Goal: Task Accomplishment & Management: Complete application form

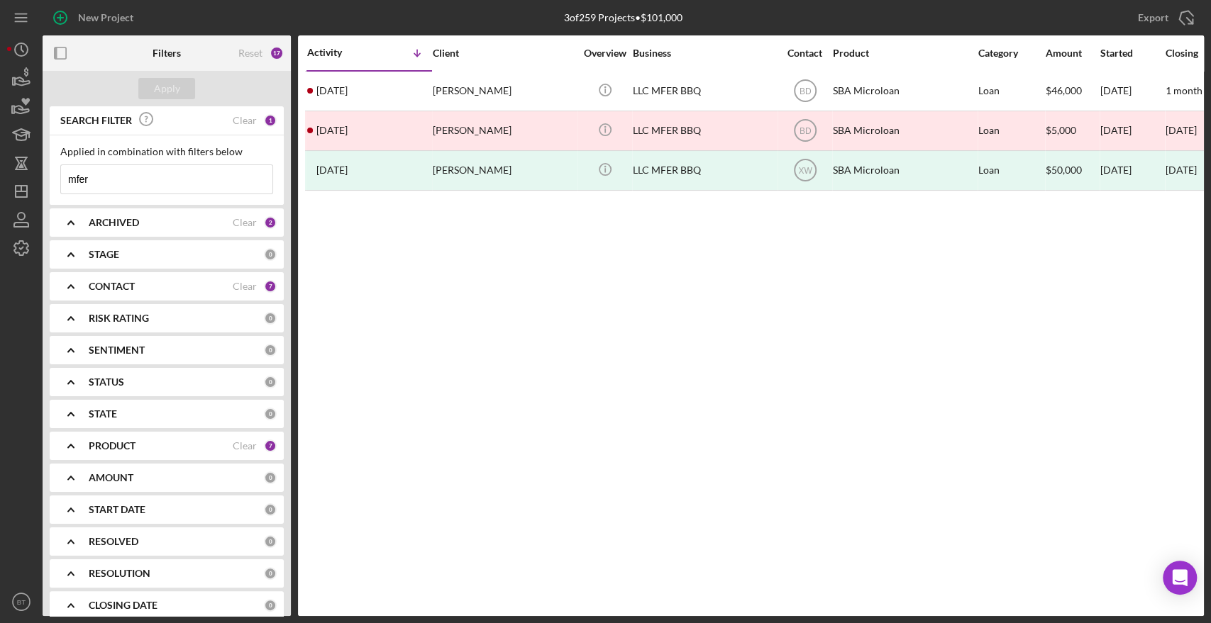
click at [188, 190] on input "mfer" at bounding box center [166, 179] width 211 height 28
drag, startPoint x: 102, startPoint y: 186, endPoint x: 4, endPoint y: 177, distance: 98.2
click at [9, 177] on div "New Project 3 of 259 Projects • $101,000 mfer Export Icon/Export Filters Reset …" at bounding box center [605, 308] width 1196 height 616
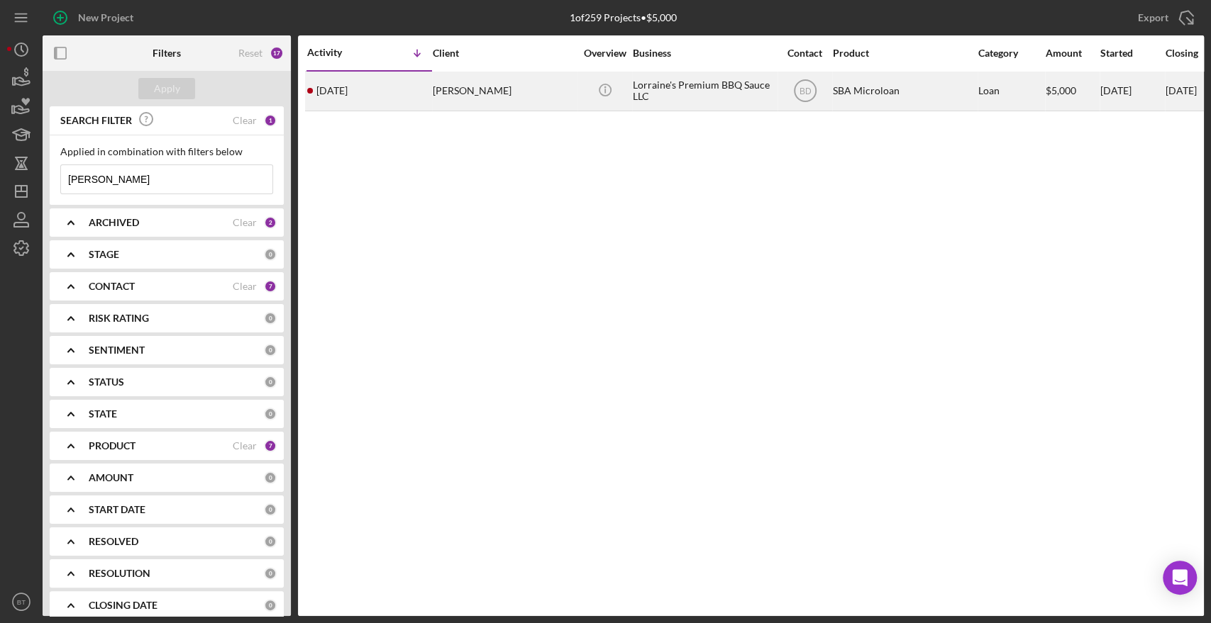
type input "[PERSON_NAME]"
click at [536, 97] on div "[PERSON_NAME]" at bounding box center [504, 91] width 142 height 38
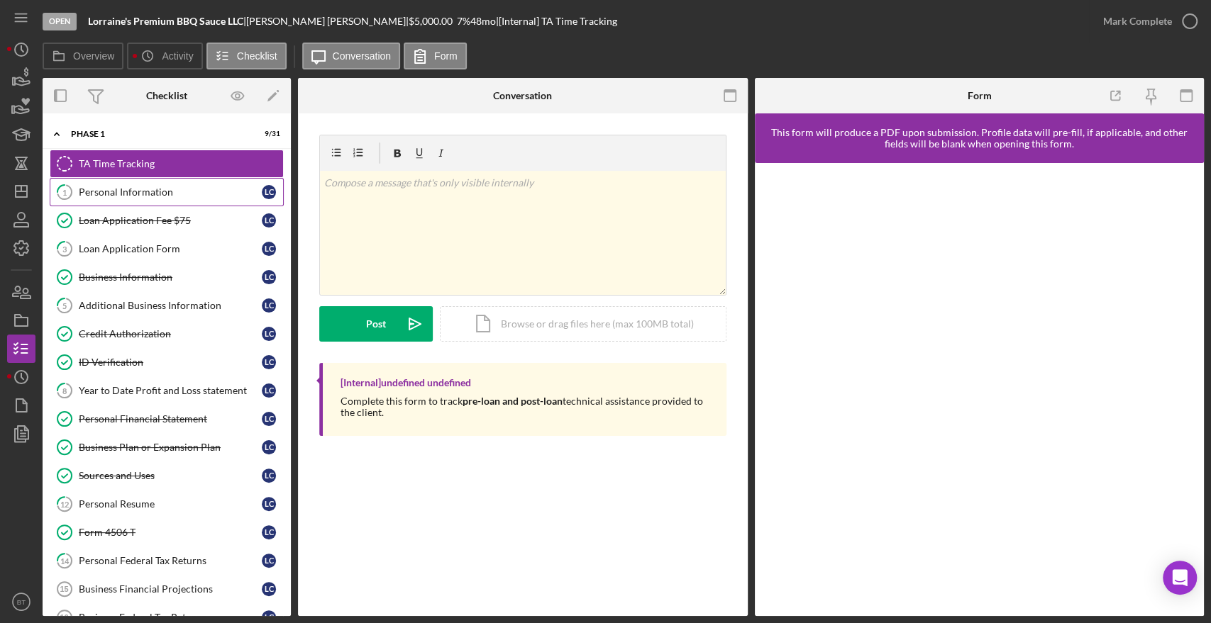
click at [166, 203] on link "1 Personal Information L C" at bounding box center [167, 192] width 234 height 28
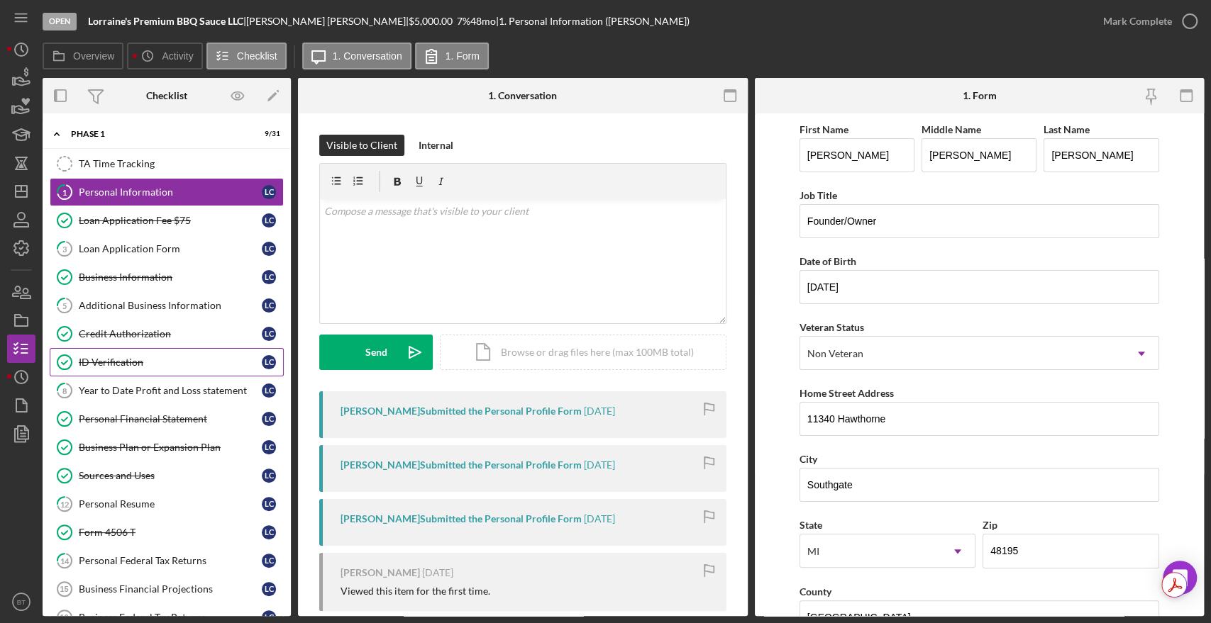
click at [133, 348] on link "ID Verification ID Verification L C" at bounding box center [167, 362] width 234 height 28
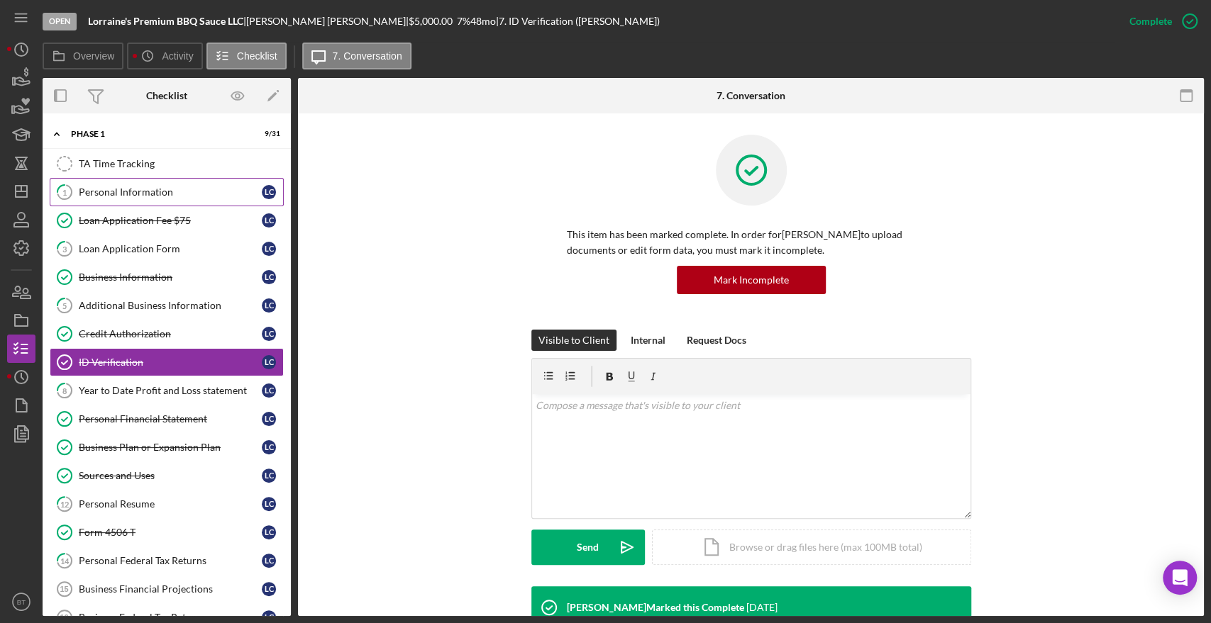
click at [125, 193] on div "Personal Information" at bounding box center [170, 192] width 183 height 11
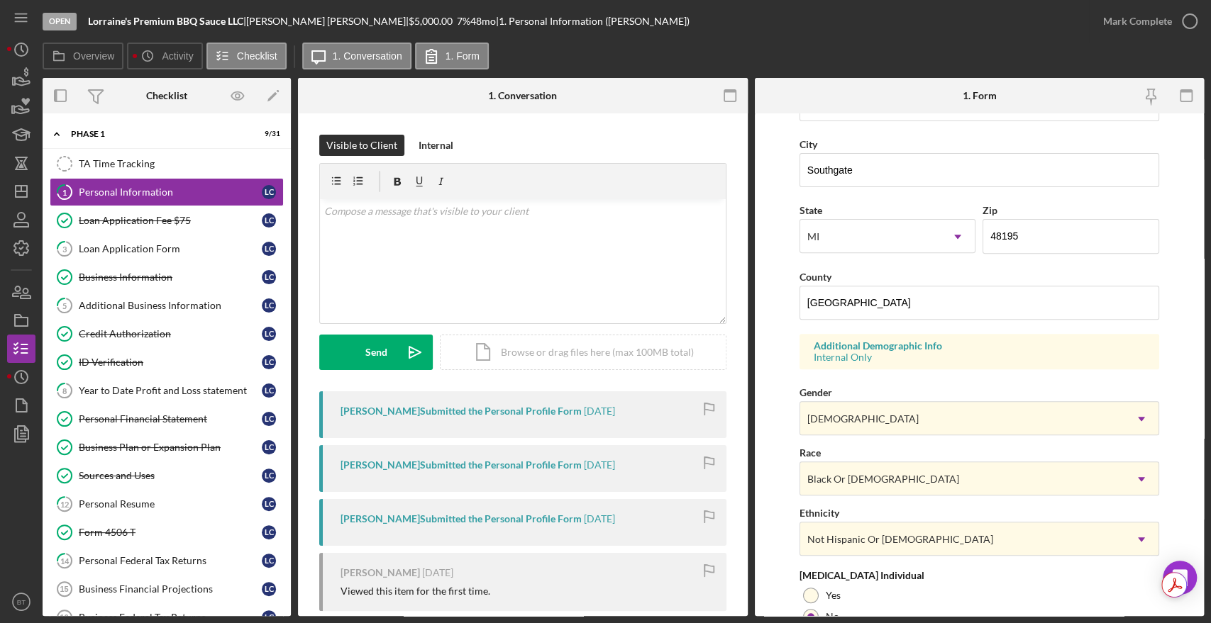
scroll to position [442, 0]
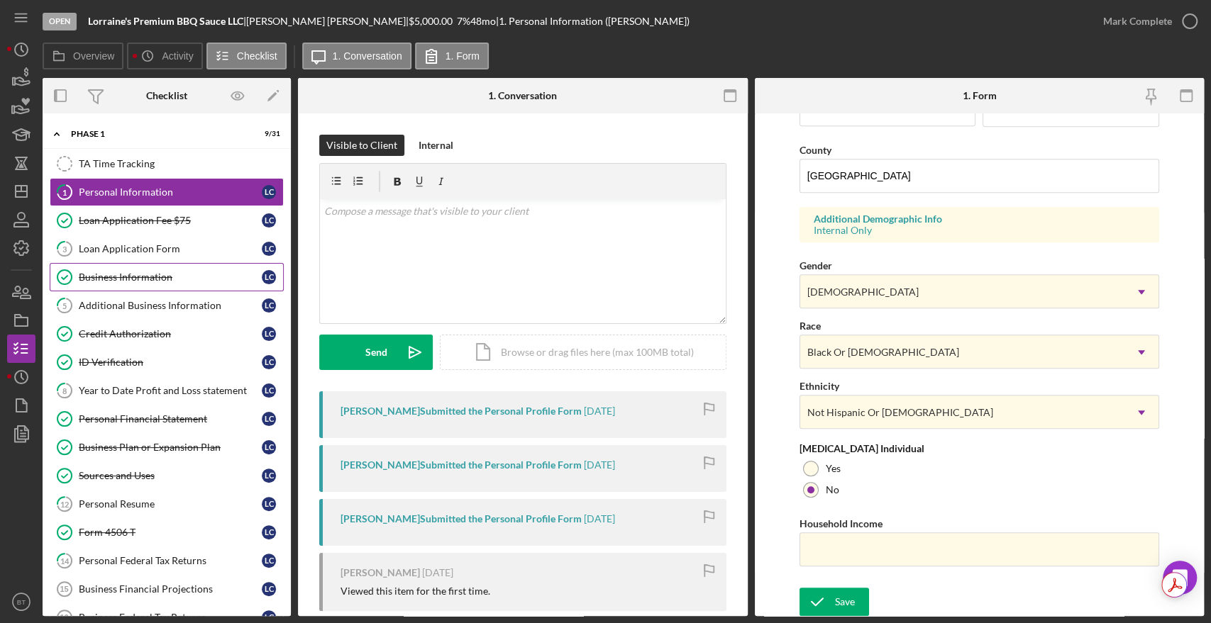
click at [102, 277] on div "Business Information" at bounding box center [170, 277] width 183 height 11
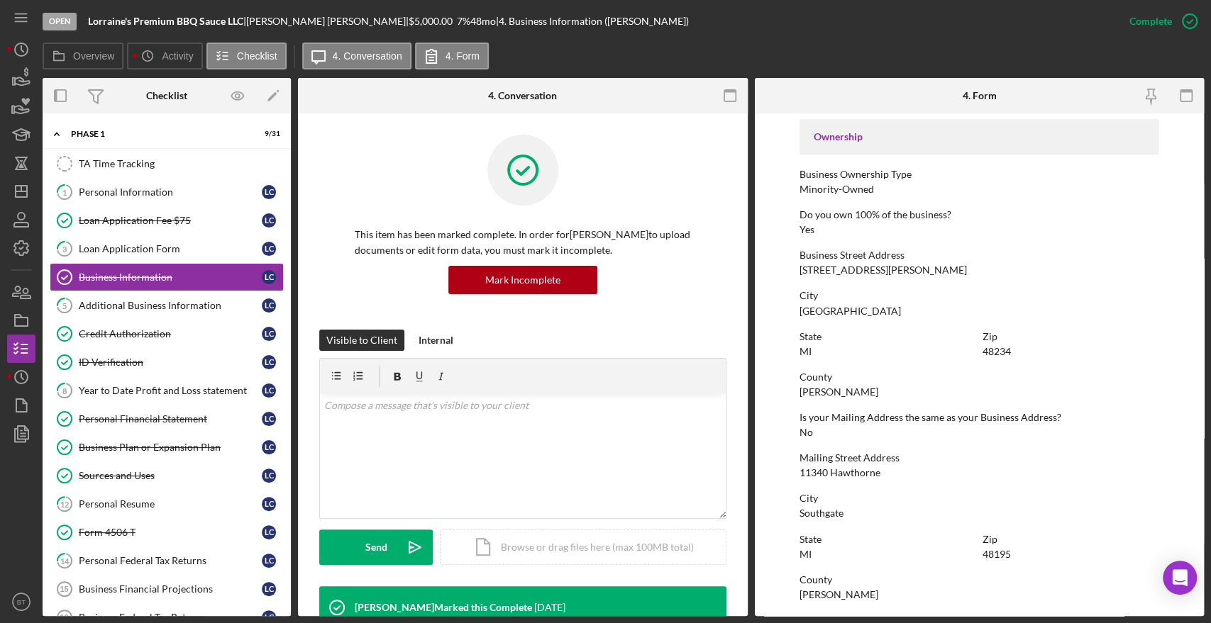
scroll to position [335, 0]
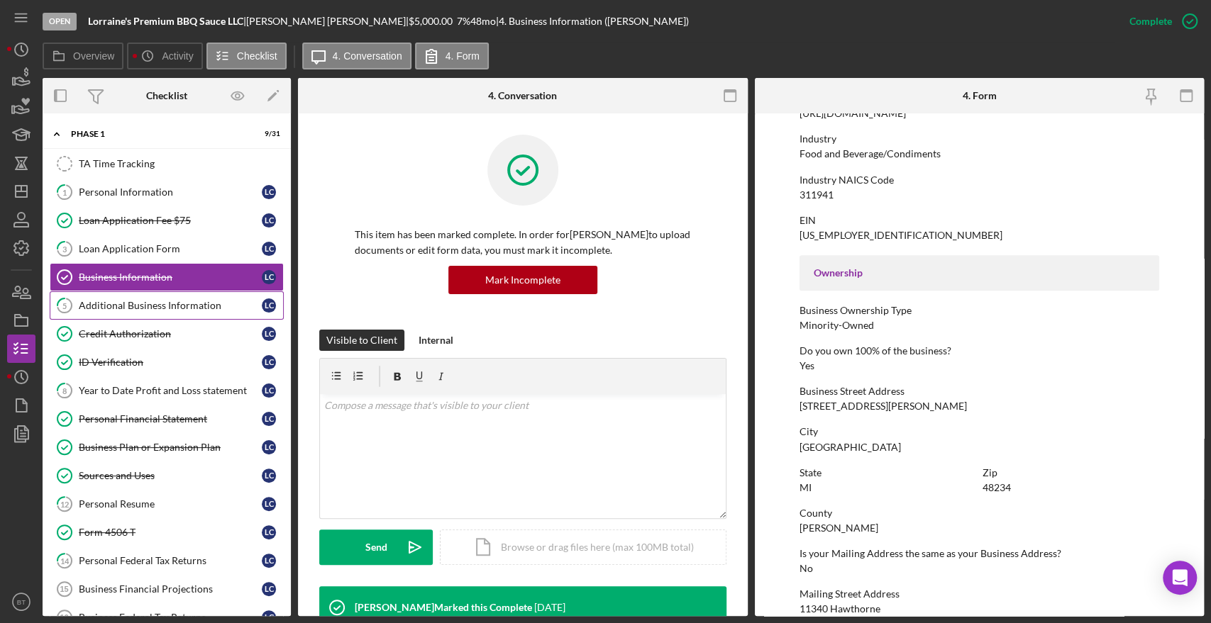
click at [155, 295] on link "5 Additional Business Information L C" at bounding box center [167, 305] width 234 height 28
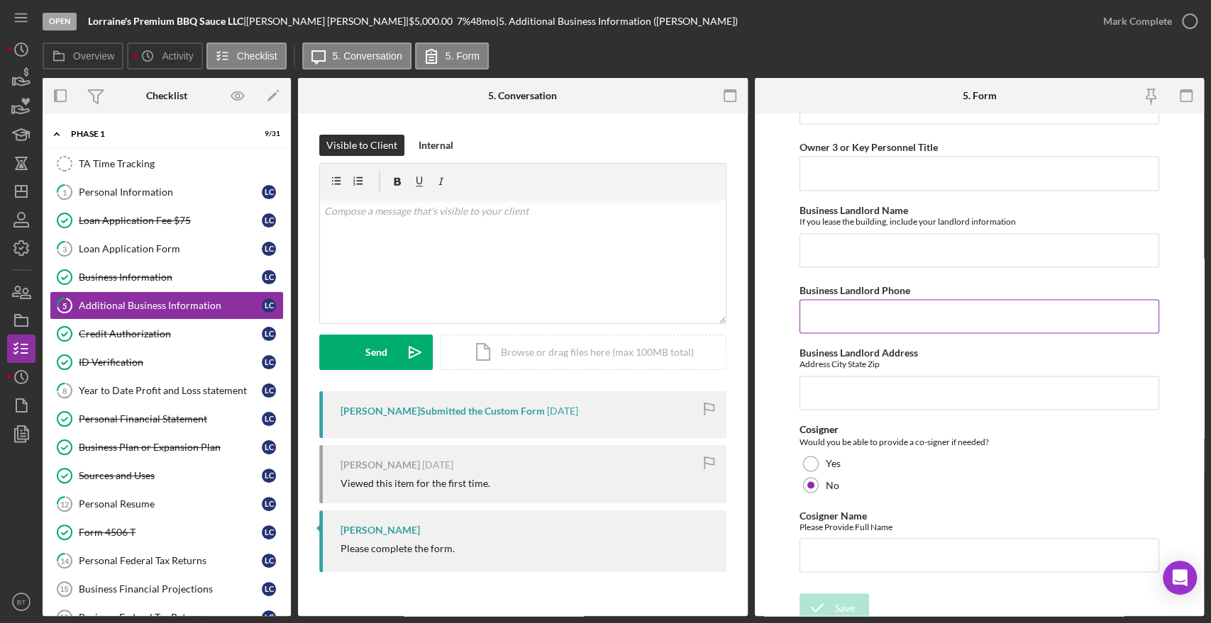
scroll to position [1445, 0]
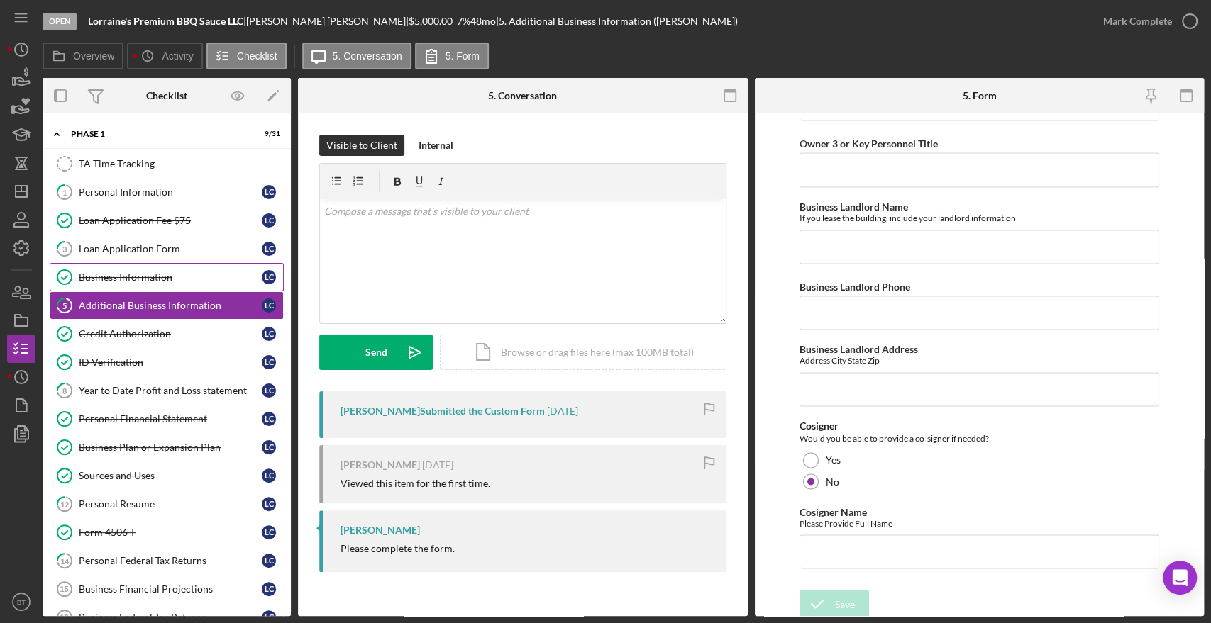
click at [118, 275] on div "Business Information" at bounding box center [170, 277] width 183 height 11
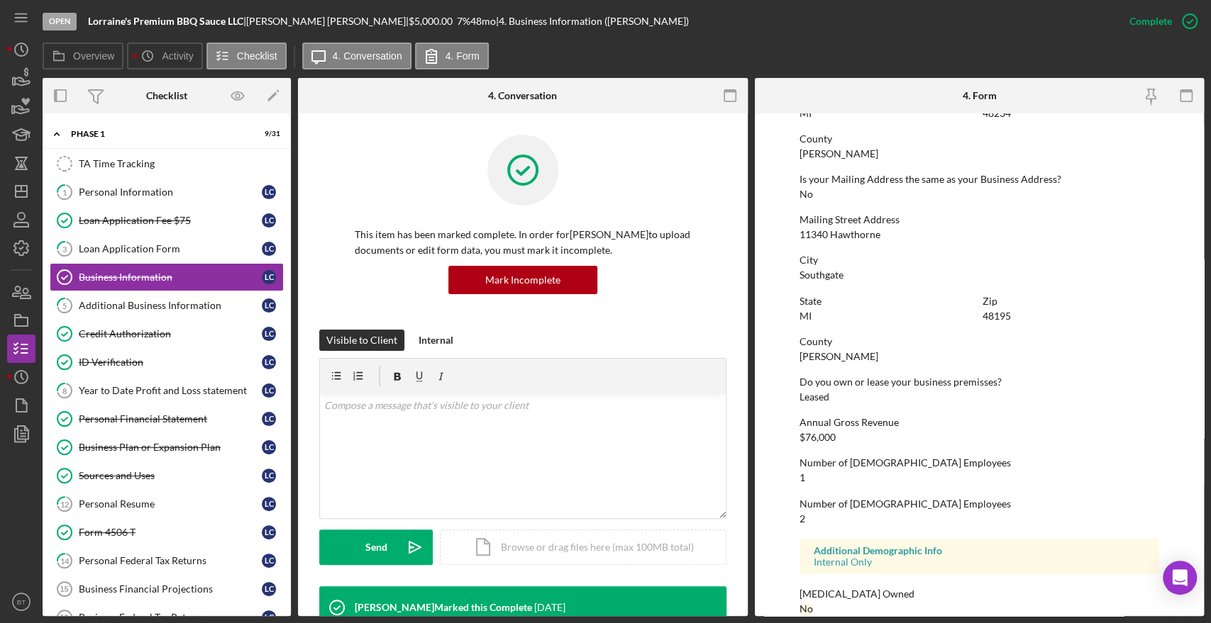
scroll to position [728, 0]
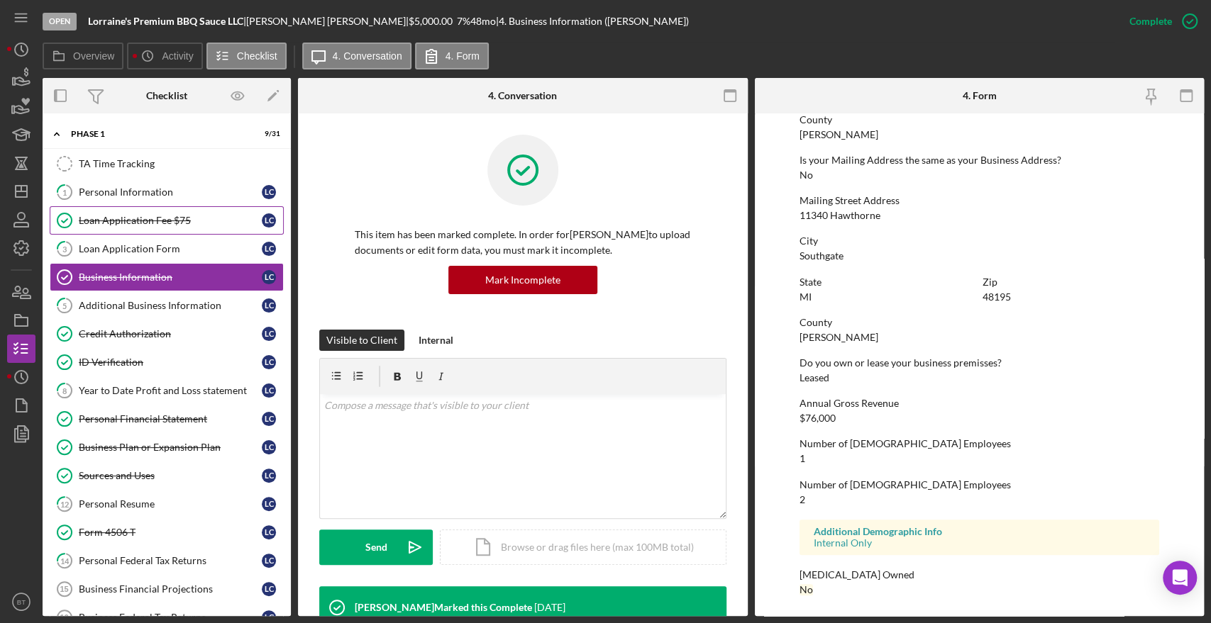
click at [153, 217] on div "Loan Application Fee $75" at bounding box center [170, 220] width 183 height 11
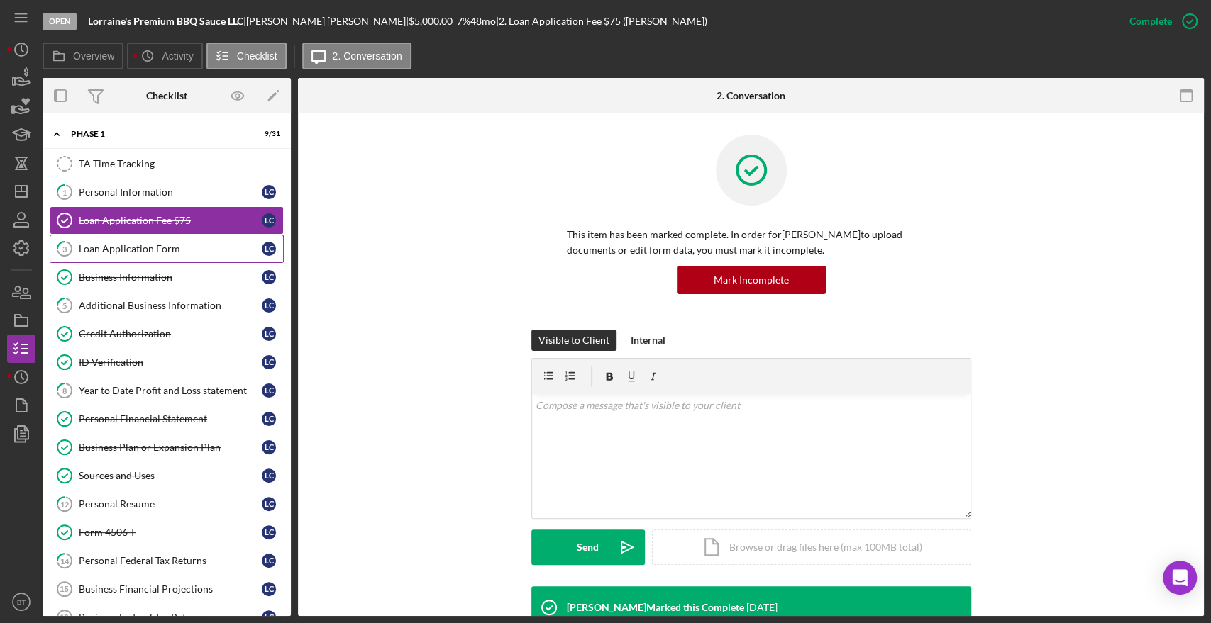
click at [151, 243] on div "Loan Application Form" at bounding box center [170, 248] width 183 height 11
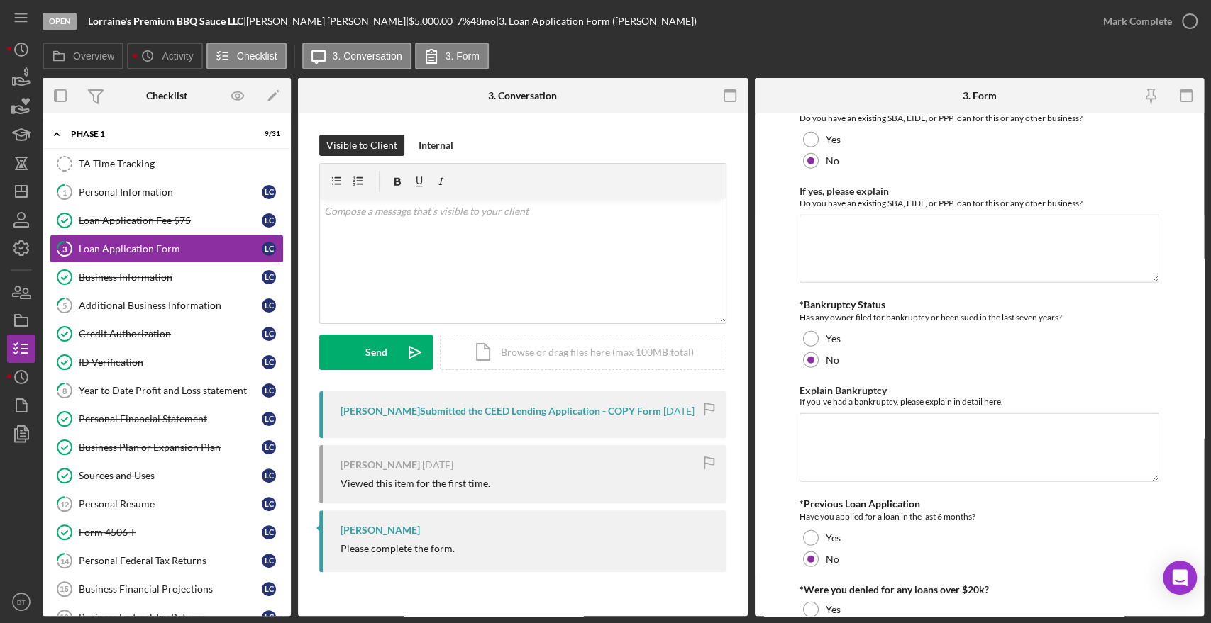
scroll to position [2434, 0]
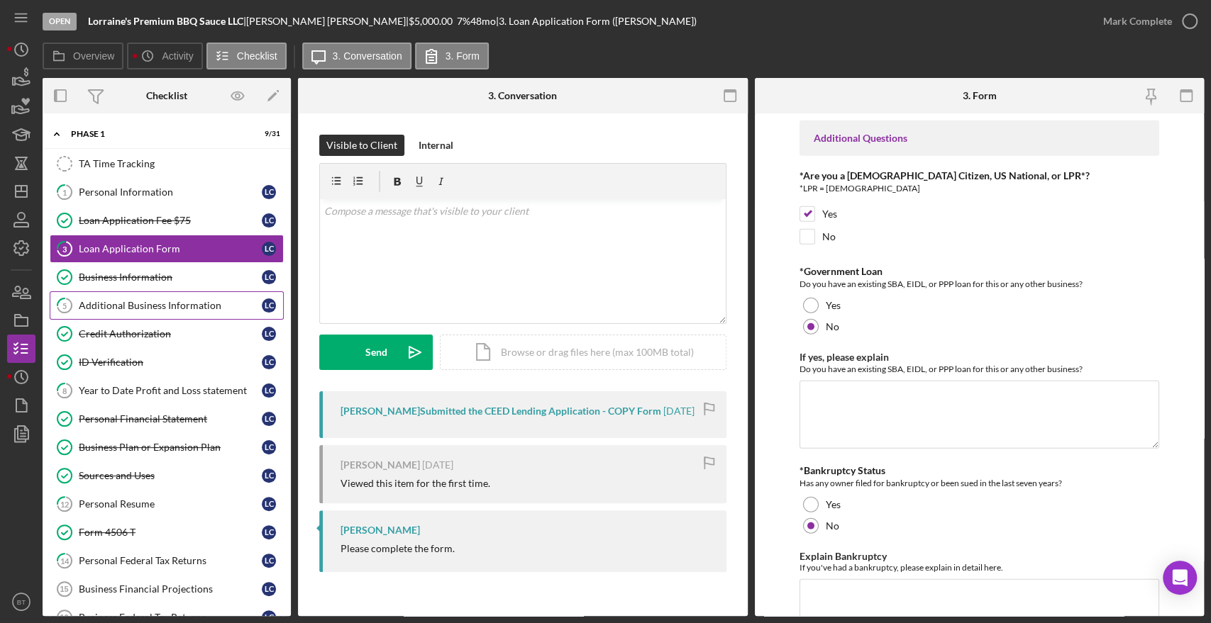
click at [153, 301] on div "Additional Business Information" at bounding box center [170, 305] width 183 height 11
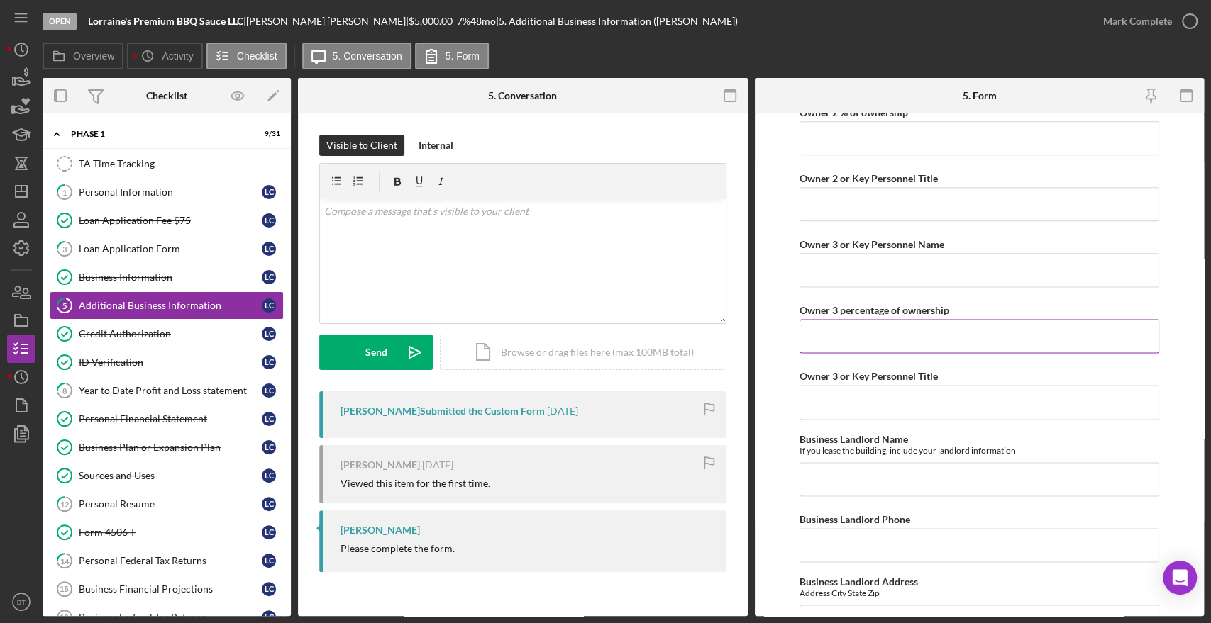
scroll to position [1445, 0]
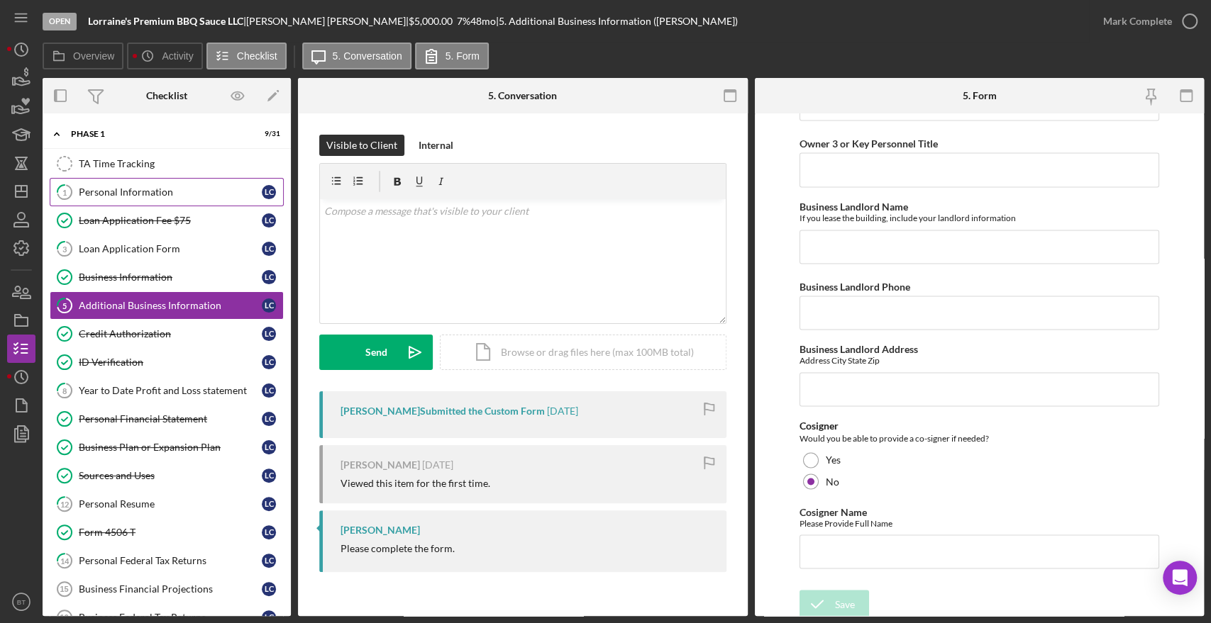
click at [165, 189] on div "Personal Information" at bounding box center [170, 192] width 183 height 11
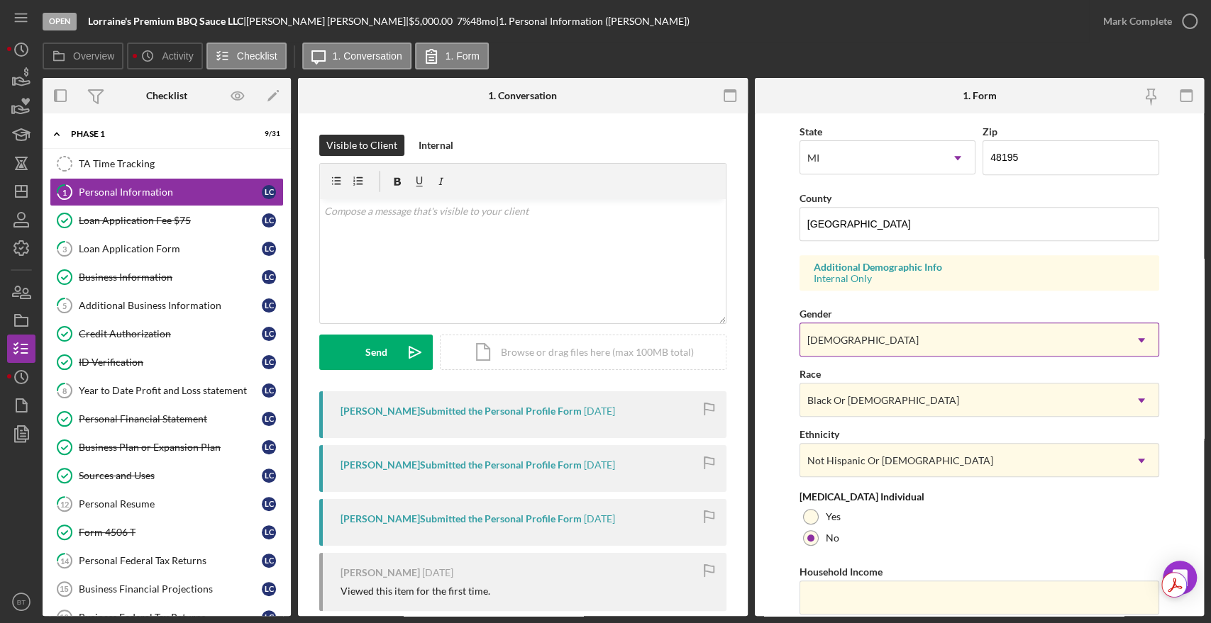
scroll to position [442, 0]
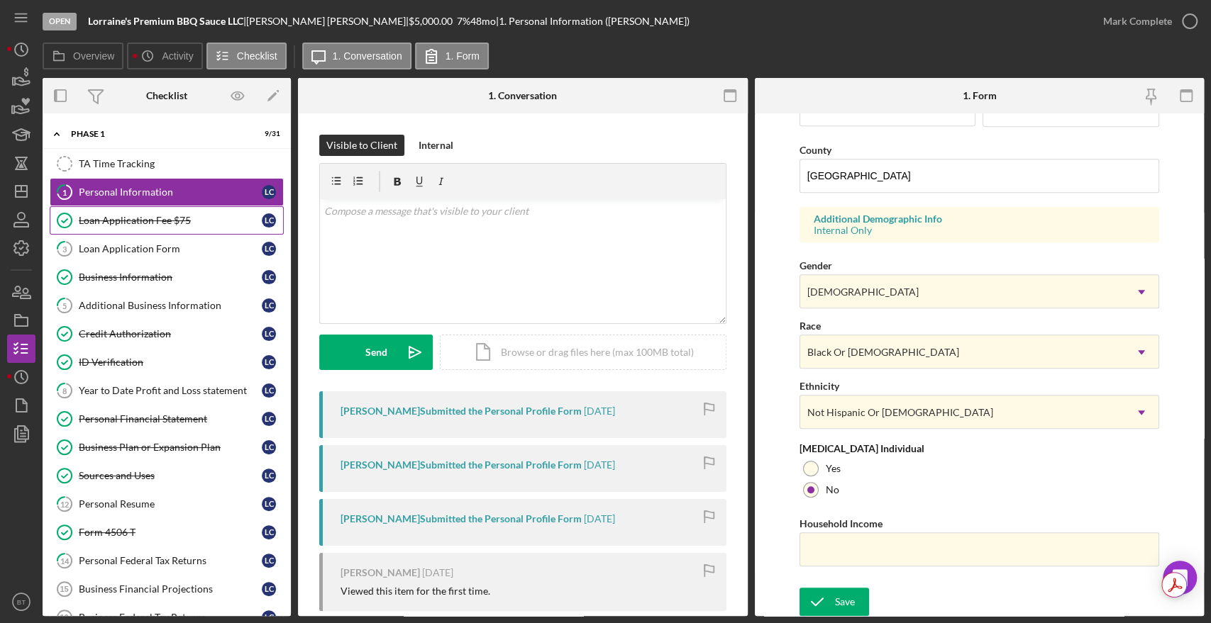
click at [159, 223] on div "Loan Application Fee $75" at bounding box center [170, 220] width 183 height 11
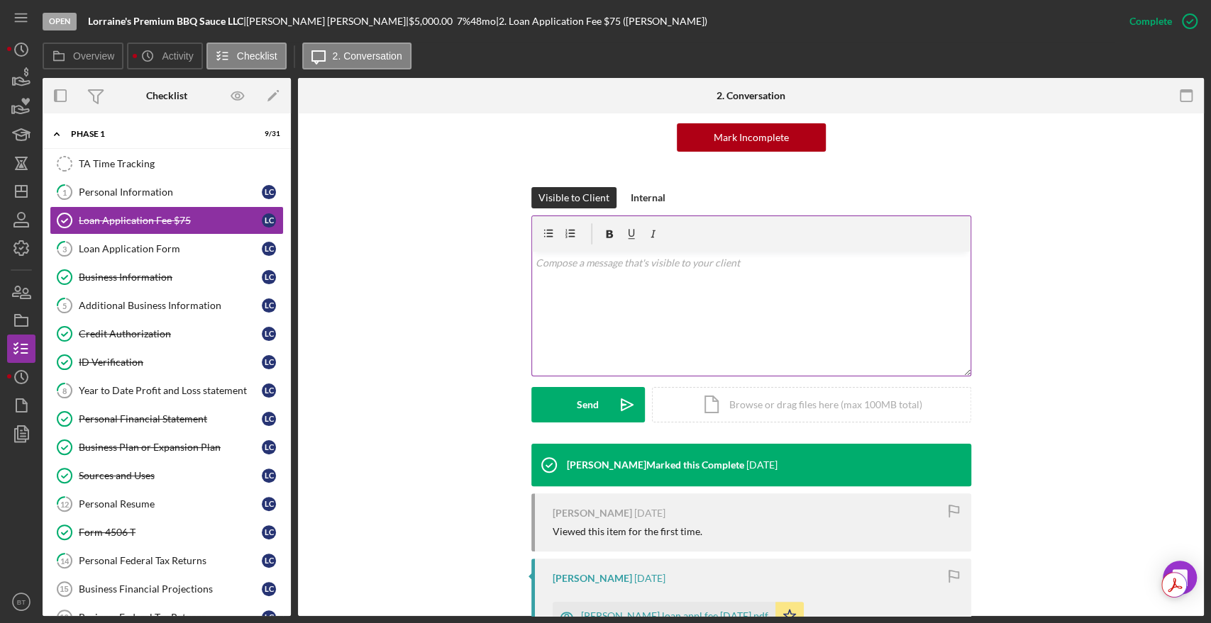
scroll to position [329, 0]
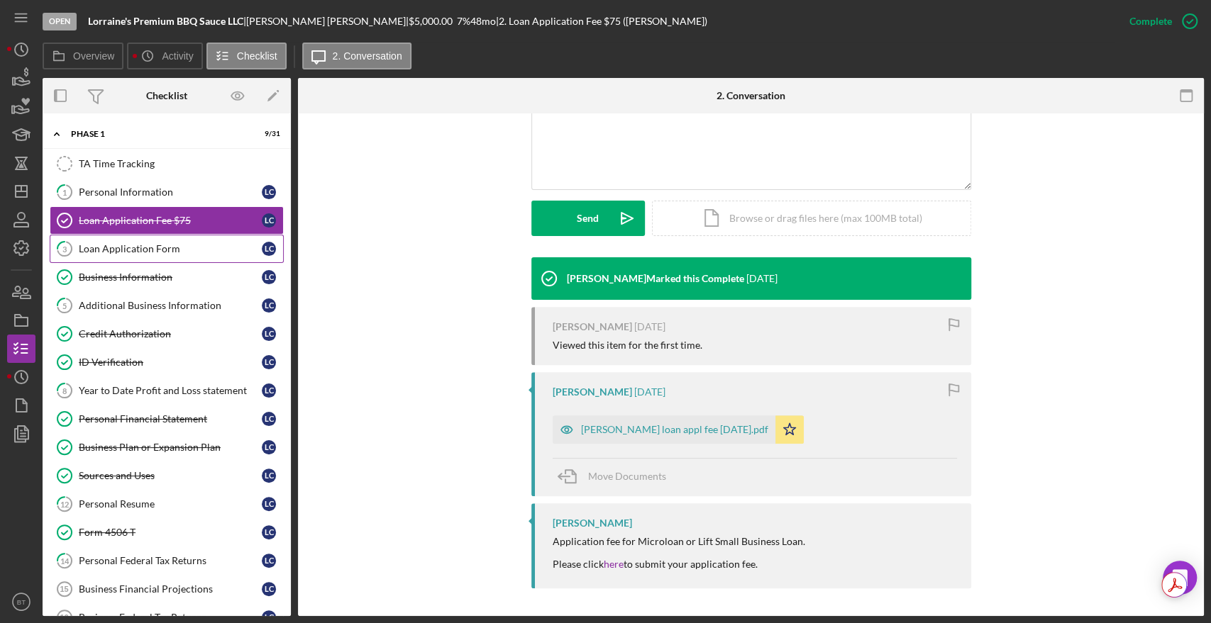
click at [119, 243] on div "Loan Application Form" at bounding box center [170, 248] width 183 height 11
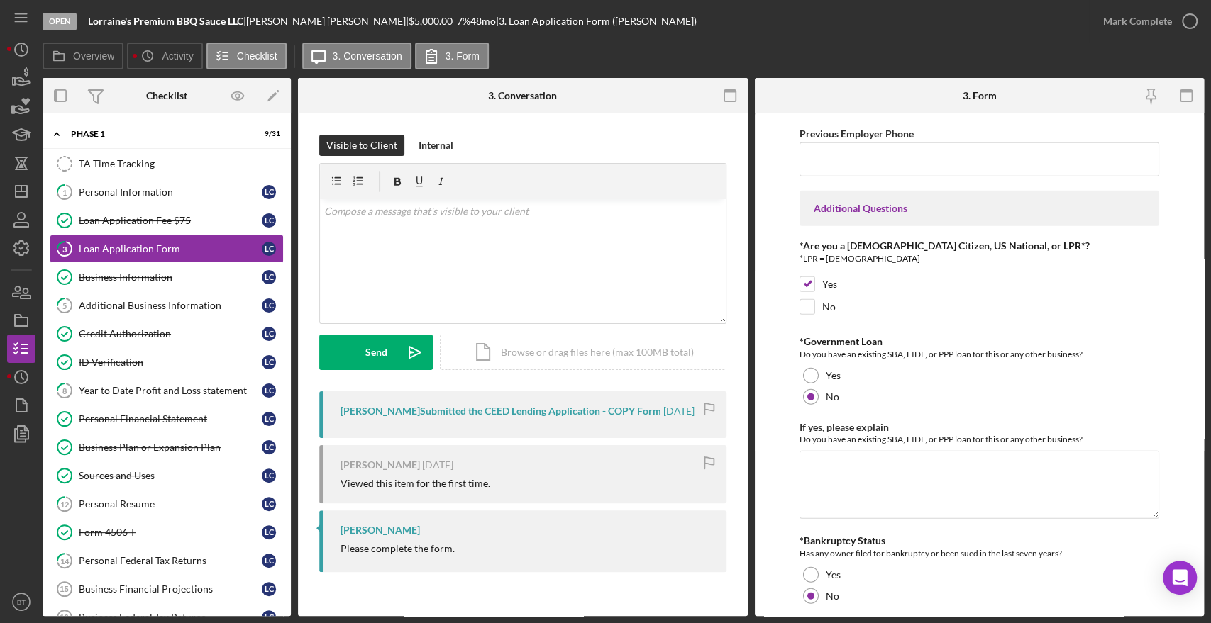
scroll to position [2828, 0]
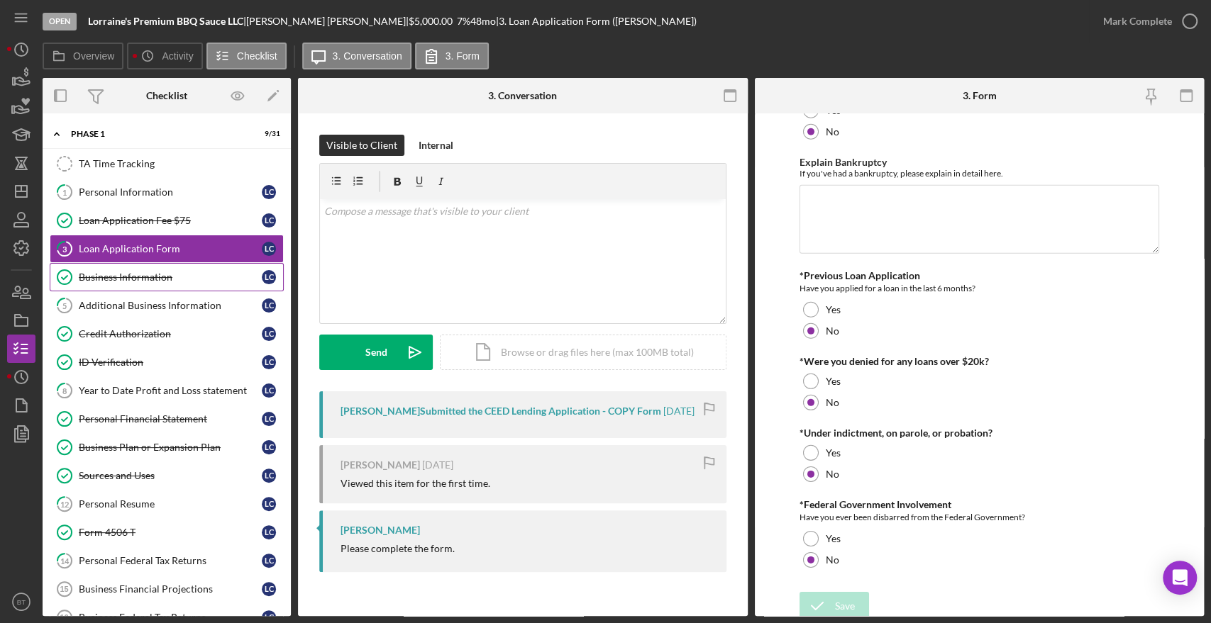
click at [199, 278] on div "Business Information" at bounding box center [170, 277] width 183 height 11
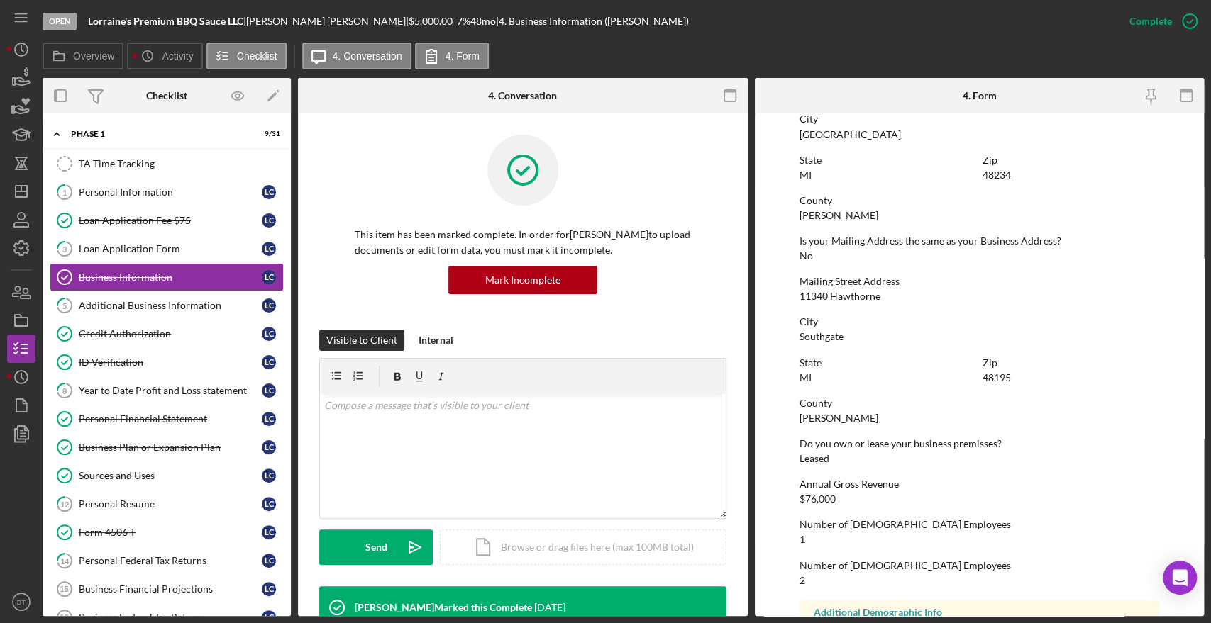
scroll to position [728, 0]
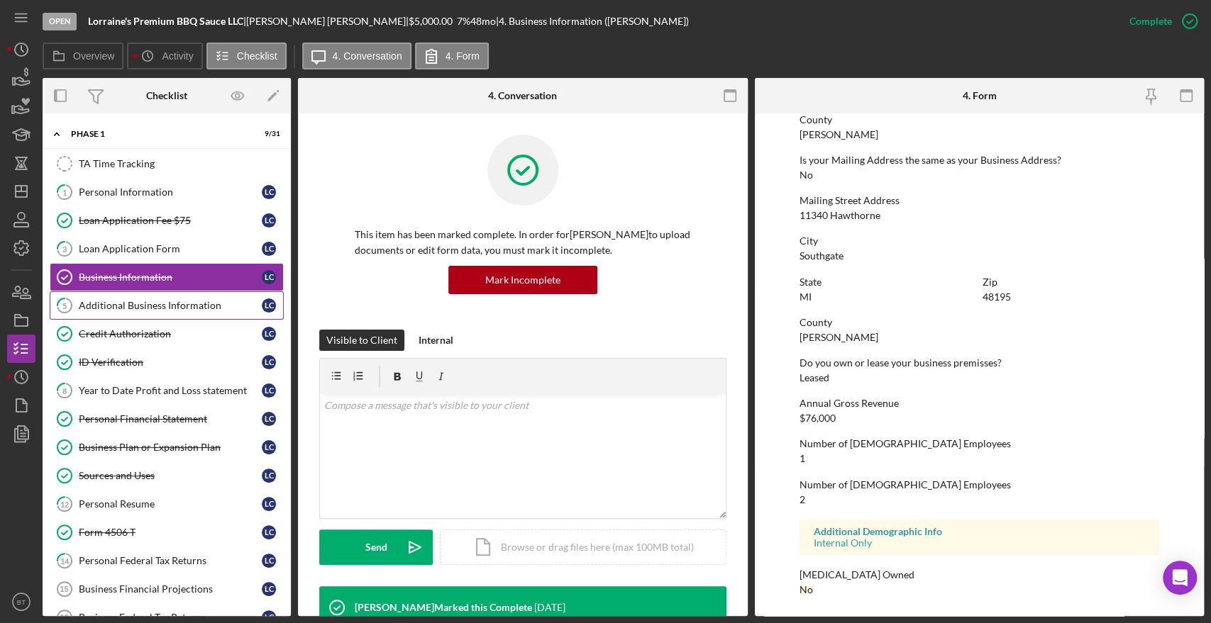
click at [87, 304] on div "Additional Business Information" at bounding box center [170, 305] width 183 height 11
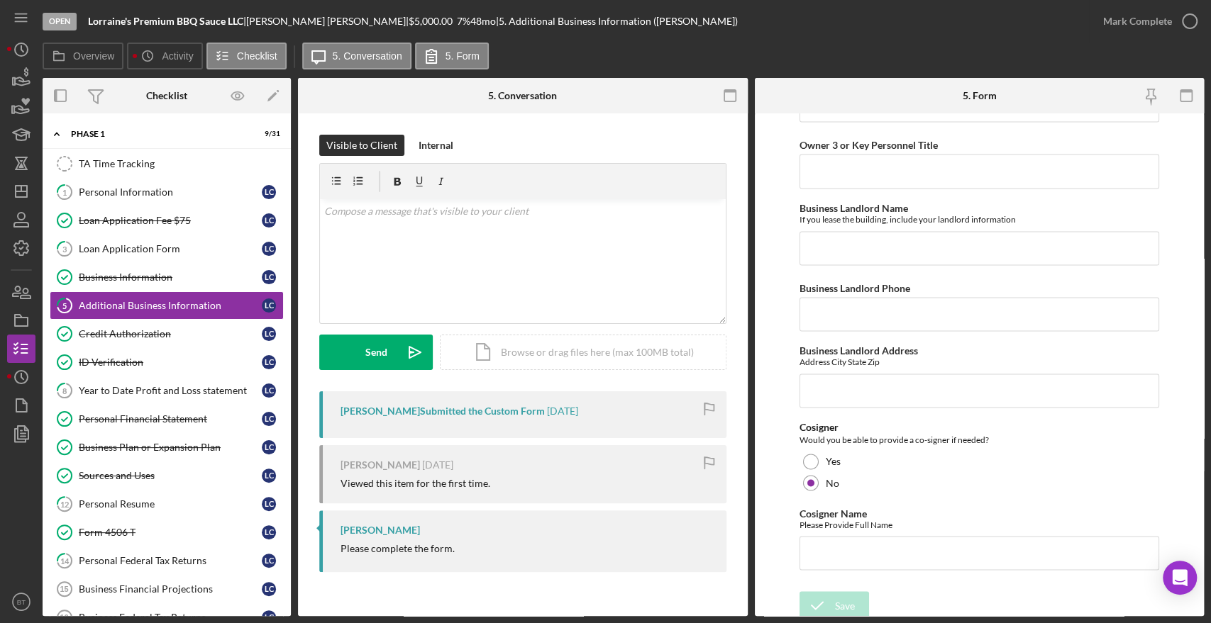
scroll to position [1445, 0]
click at [108, 333] on div "Credit Authorization" at bounding box center [170, 333] width 183 height 11
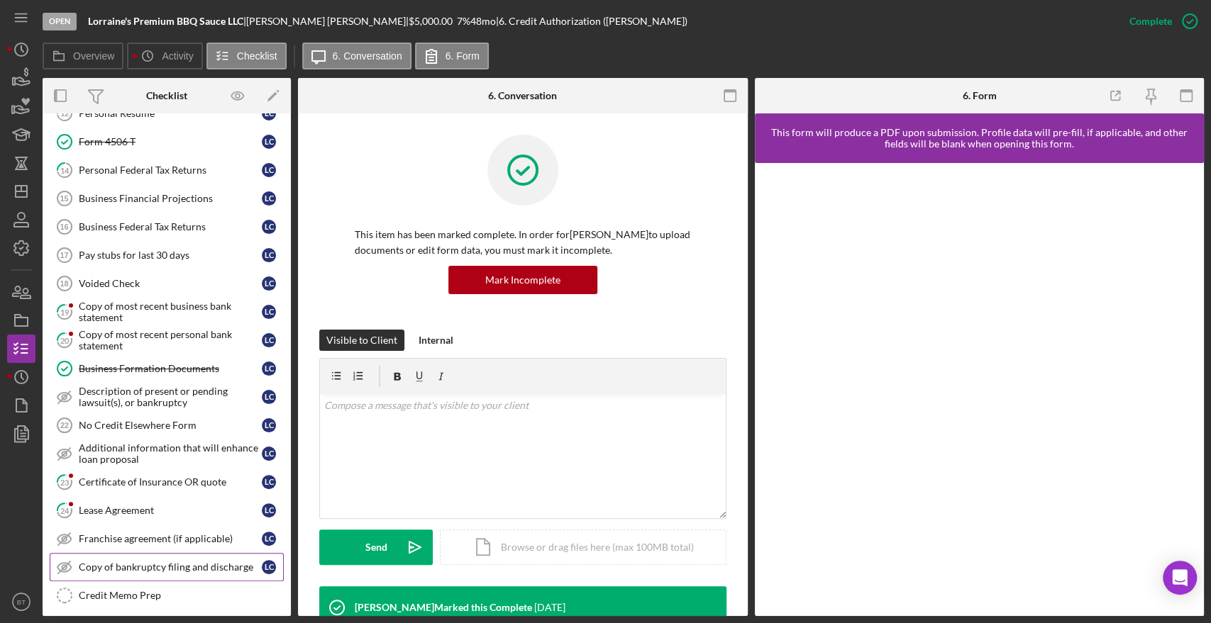
scroll to position [454, 0]
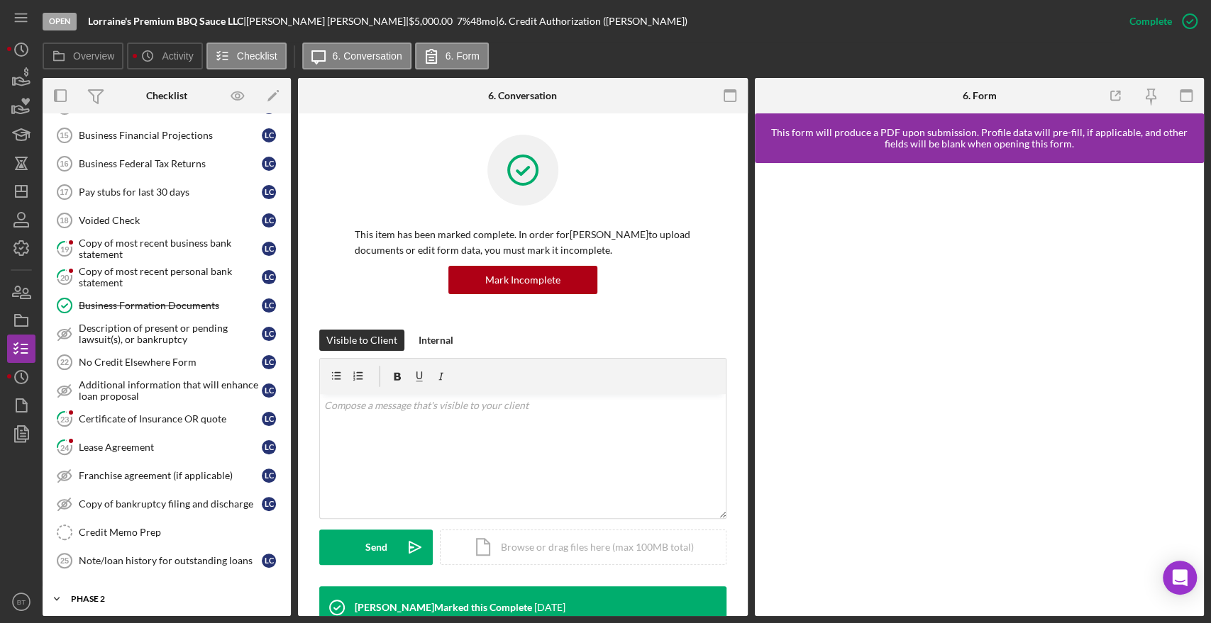
click at [135, 595] on div "Phase 2" at bounding box center [172, 599] width 202 height 9
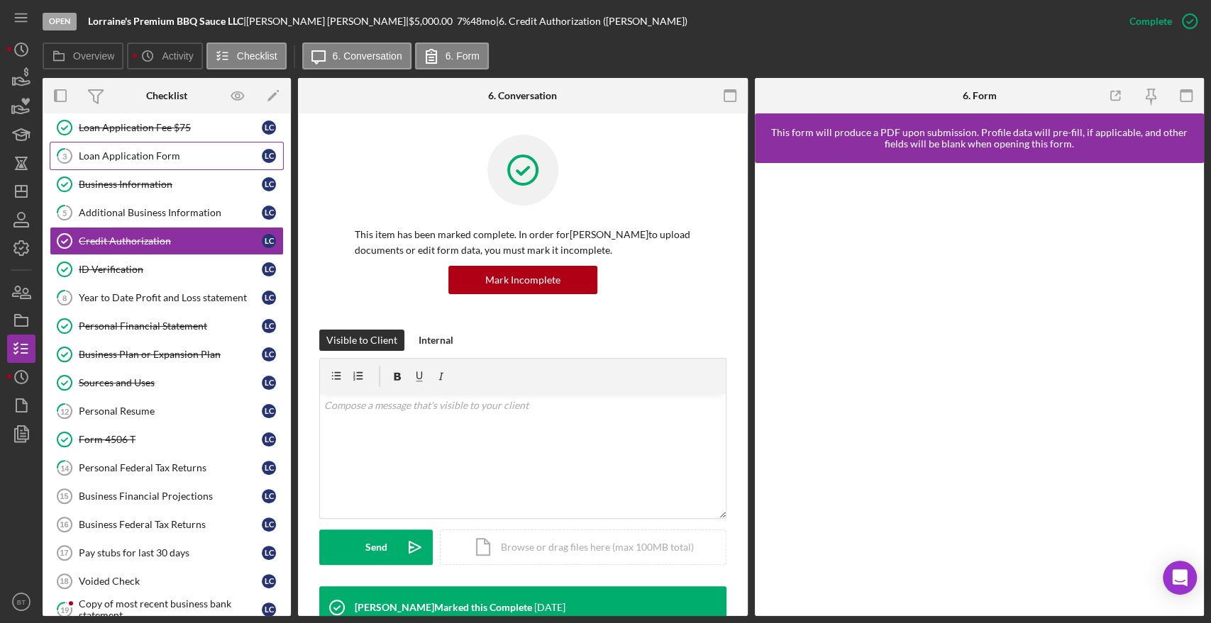
scroll to position [0, 0]
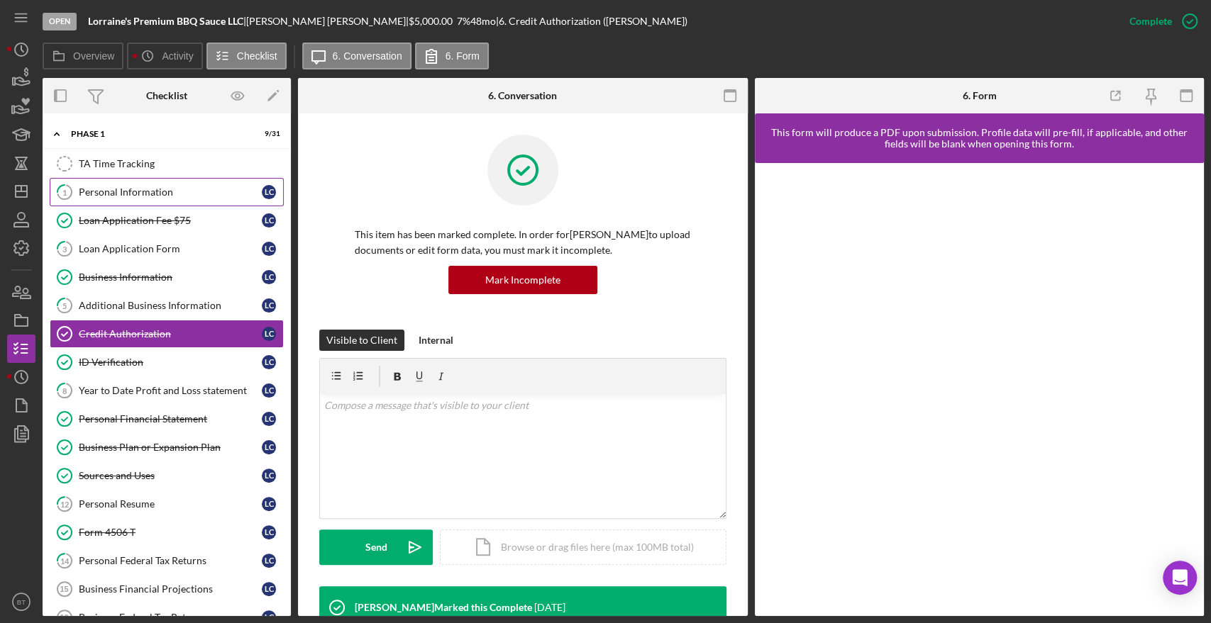
click at [124, 203] on link "1 Personal Information L C" at bounding box center [167, 192] width 234 height 28
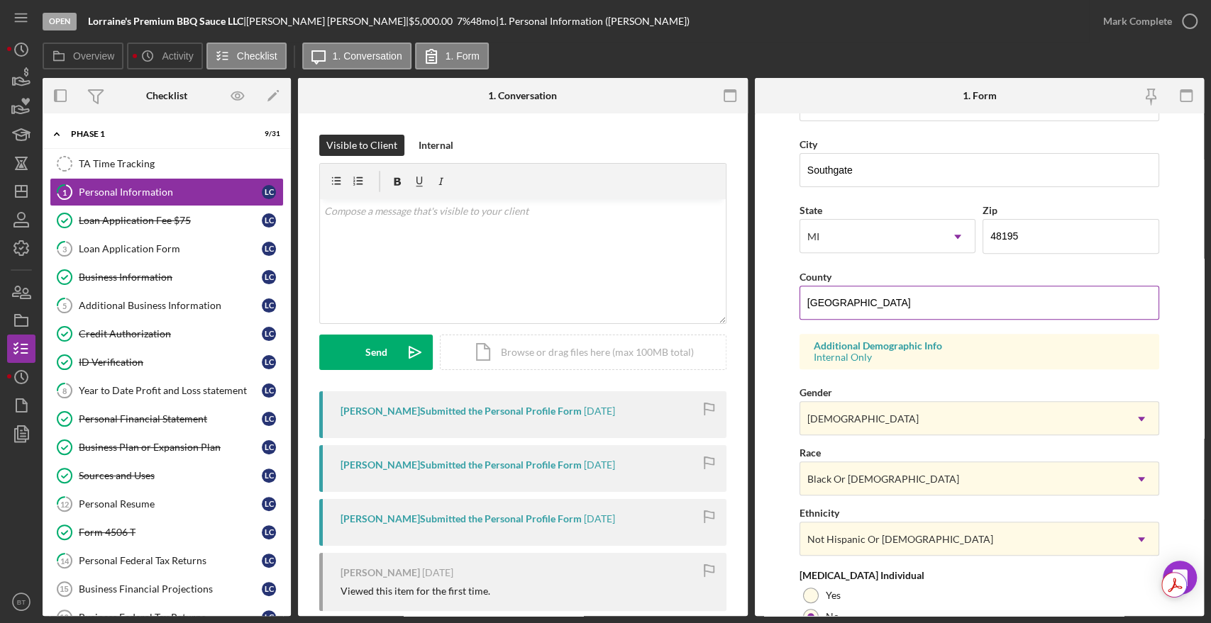
scroll to position [442, 0]
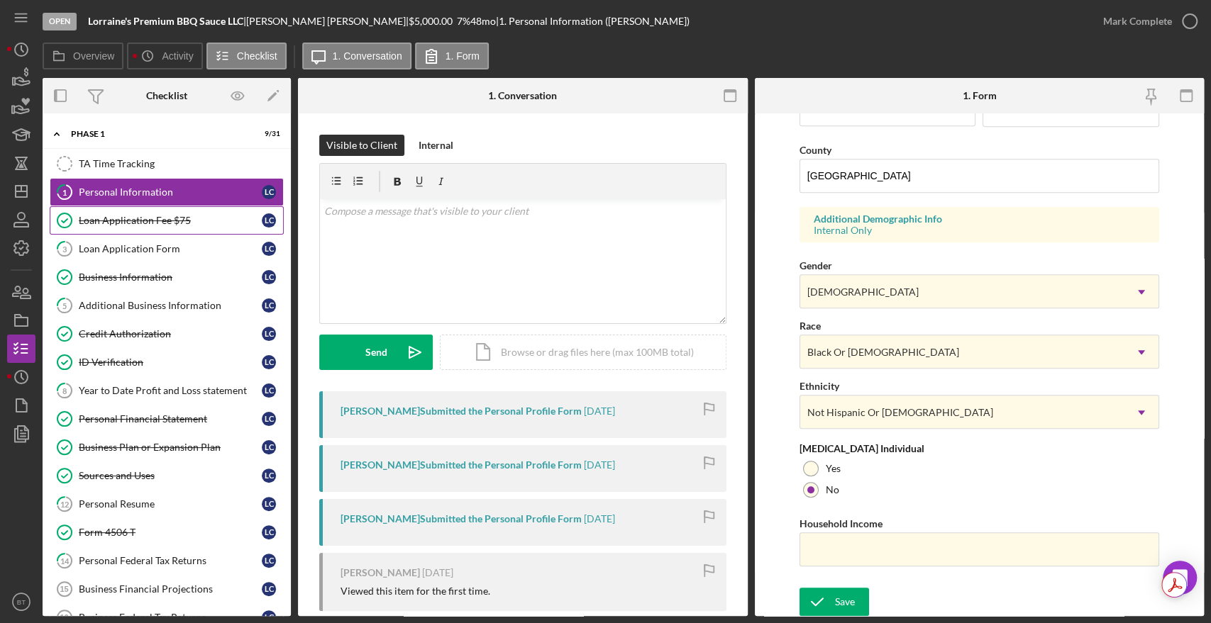
click at [113, 215] on div "Loan Application Fee $75" at bounding box center [170, 220] width 183 height 11
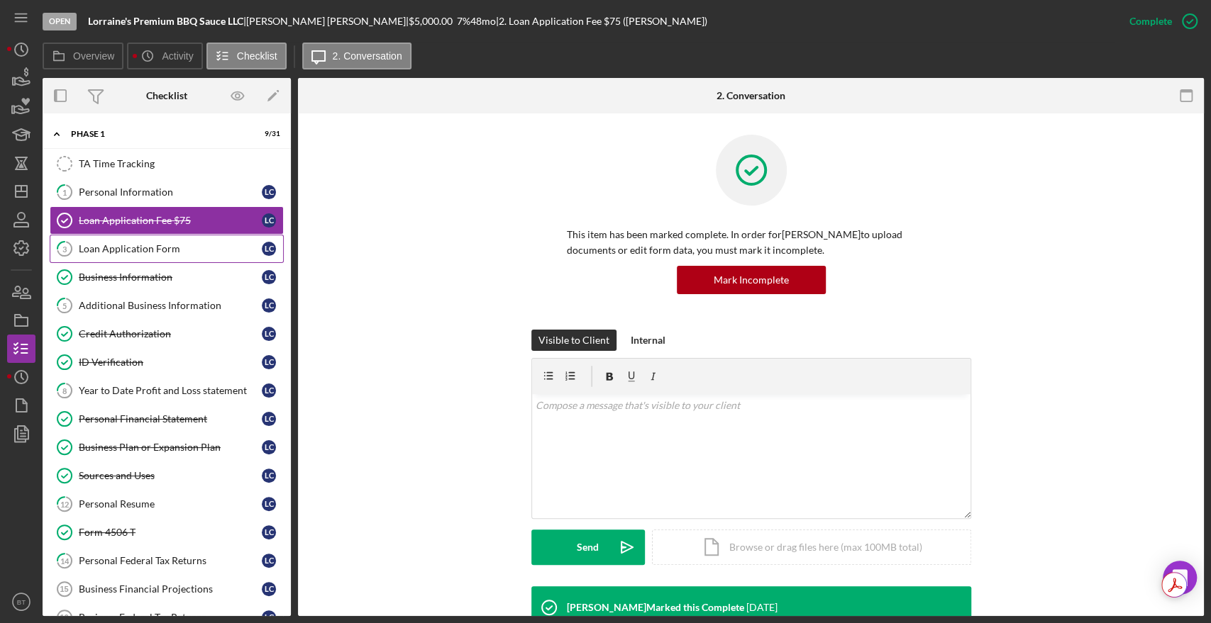
click at [125, 248] on div "Loan Application Form" at bounding box center [170, 248] width 183 height 11
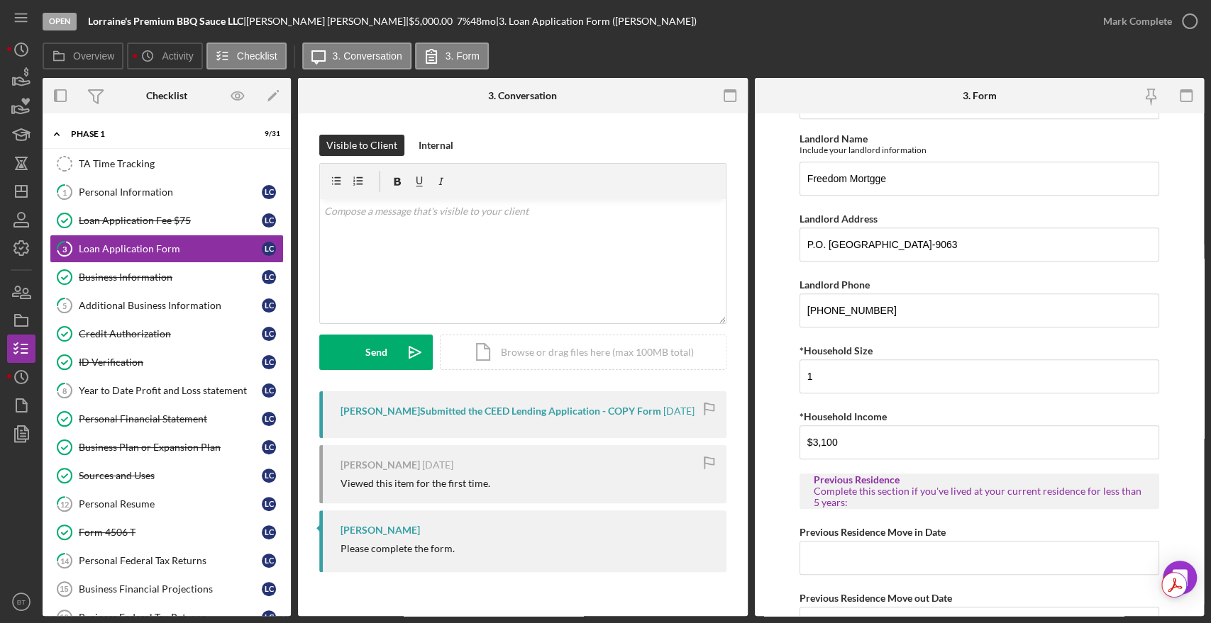
scroll to position [630, 0]
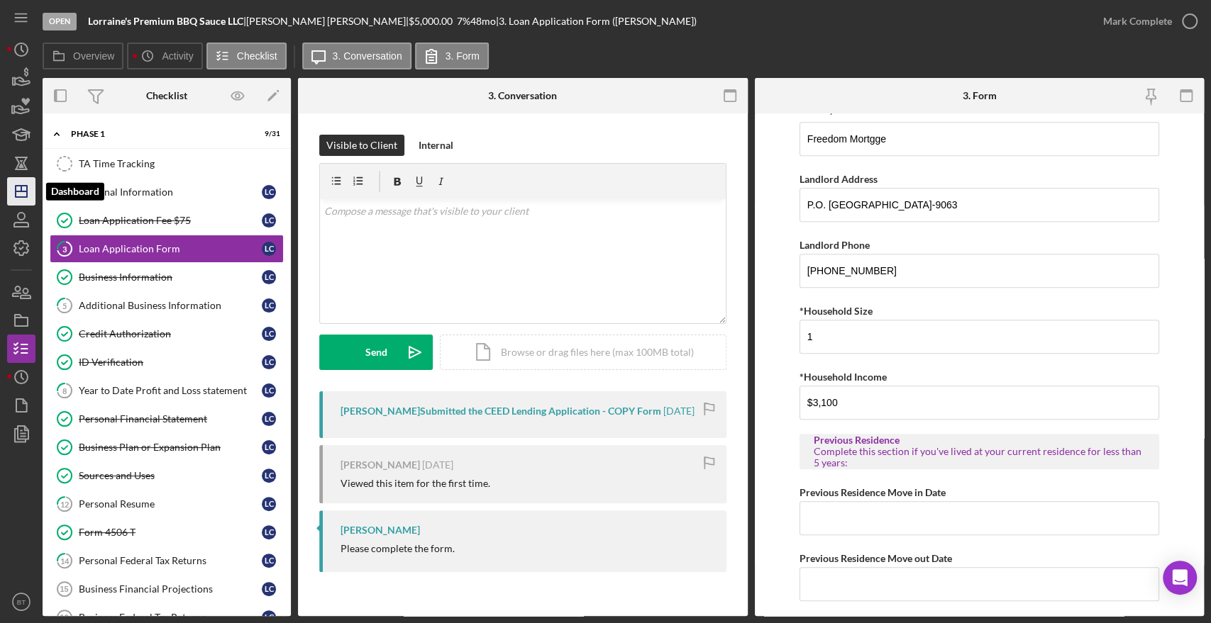
click at [22, 186] on polygon "button" at bounding box center [21, 191] width 11 height 11
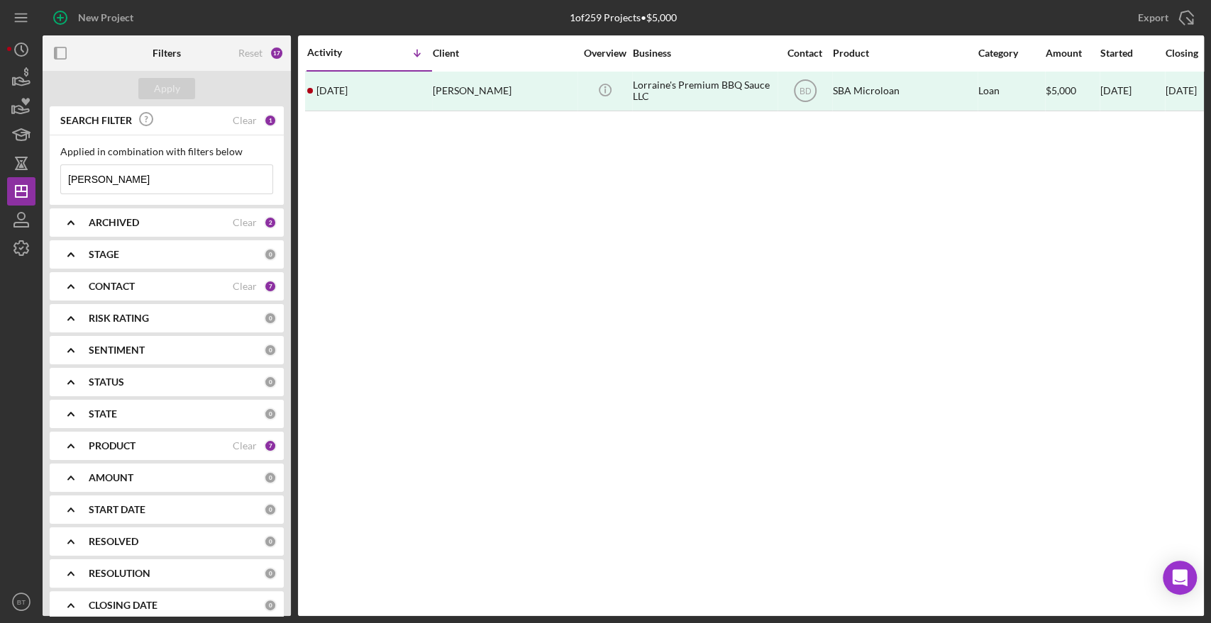
click at [123, 179] on input "[PERSON_NAME]" at bounding box center [166, 179] width 211 height 28
drag, startPoint x: 126, startPoint y: 179, endPoint x: 54, endPoint y: 182, distance: 71.7
click at [54, 182] on div "Applied in combination with filters below [PERSON_NAME] Icon/Menu Close" at bounding box center [167, 170] width 234 height 70
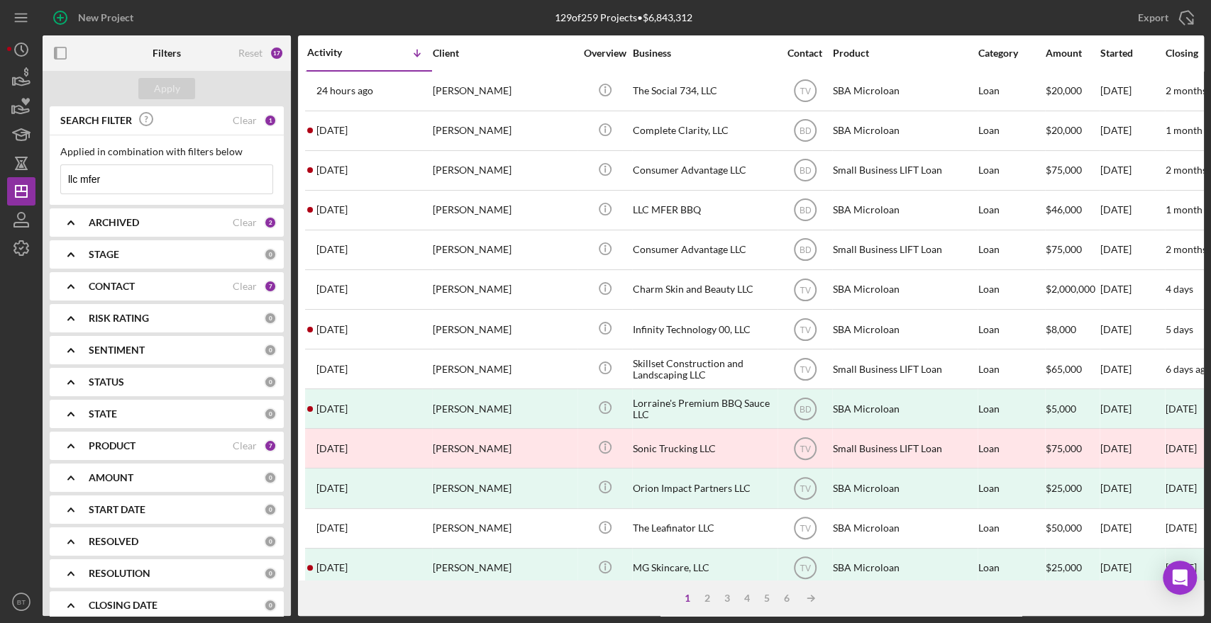
drag, startPoint x: 144, startPoint y: 175, endPoint x: -10, endPoint y: 170, distance: 154.0
click at [0, 170] on html "New Project 129 of 259 Projects • $6,843,312 [PERSON_NAME] Export Icon/Export F…" at bounding box center [605, 311] width 1211 height 623
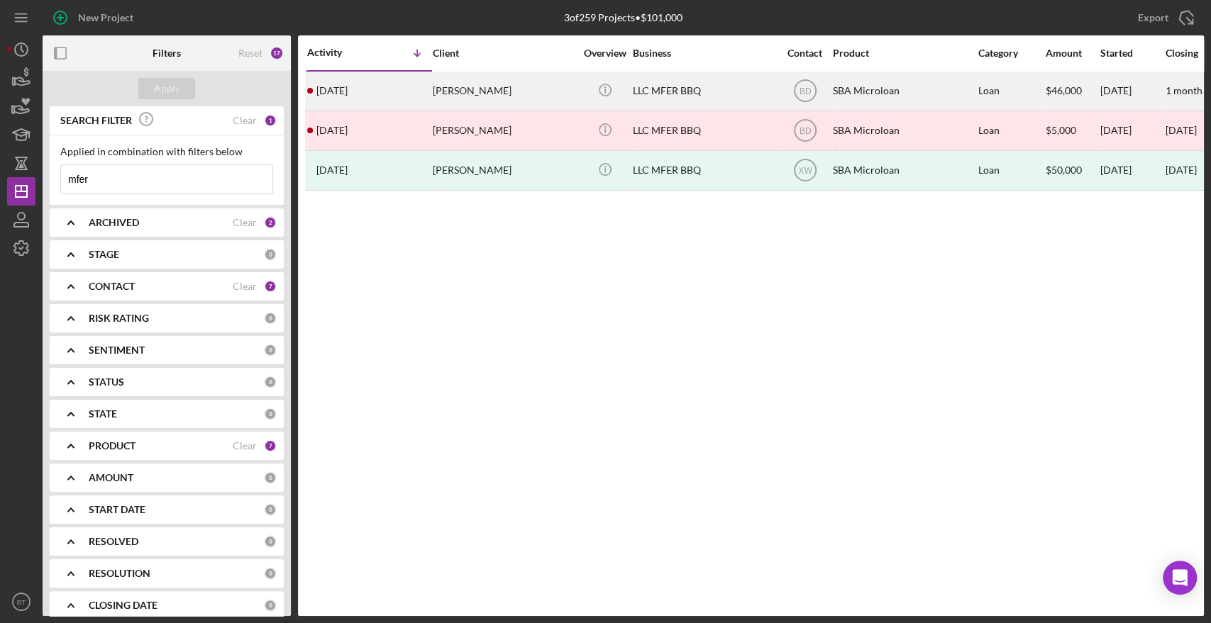
type input "mfer"
click at [565, 90] on div "[PERSON_NAME]" at bounding box center [504, 91] width 142 height 38
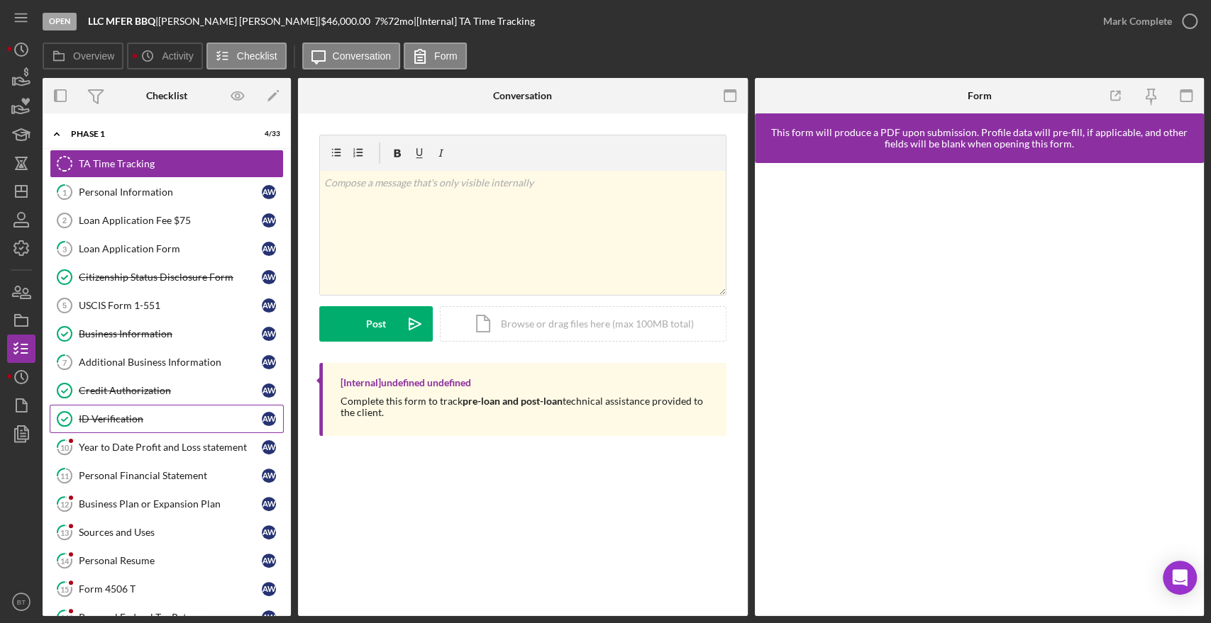
click at [112, 416] on div "ID Verification" at bounding box center [170, 418] width 183 height 11
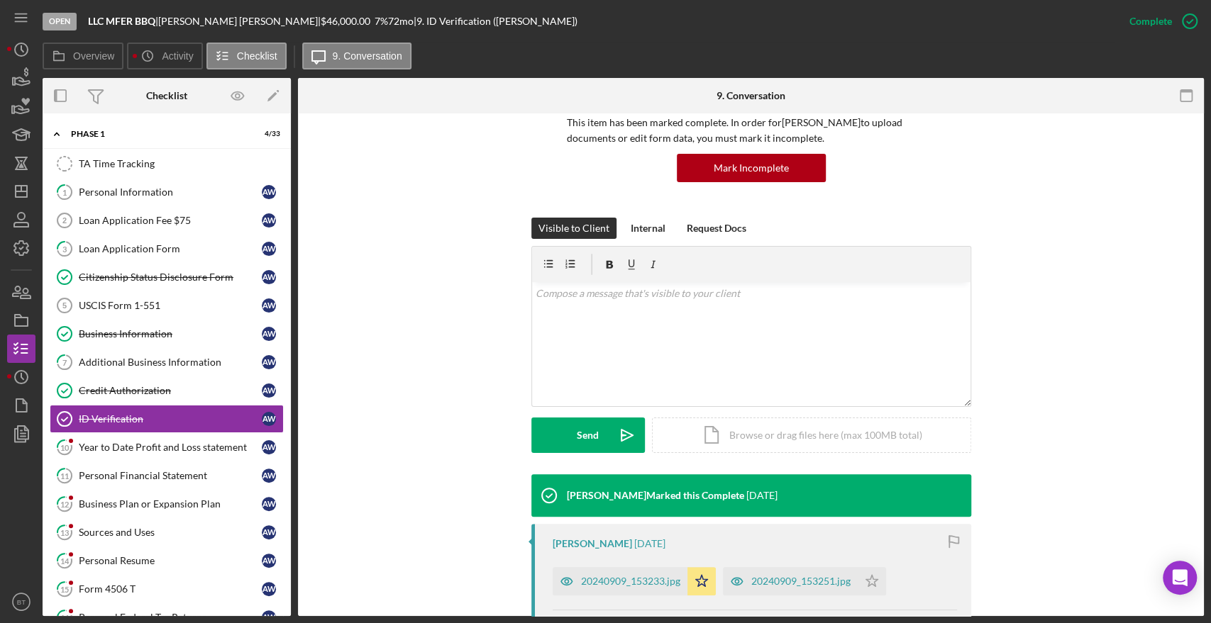
scroll to position [236, 0]
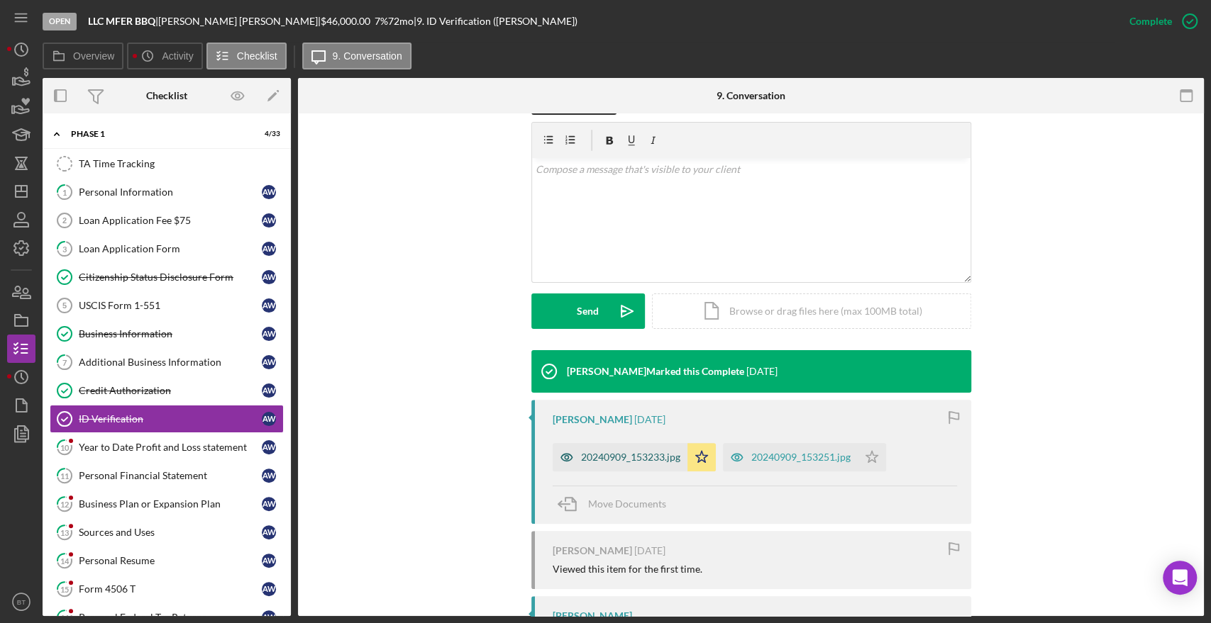
click at [579, 466] on div "20240909_153233.jpg" at bounding box center [619, 457] width 135 height 28
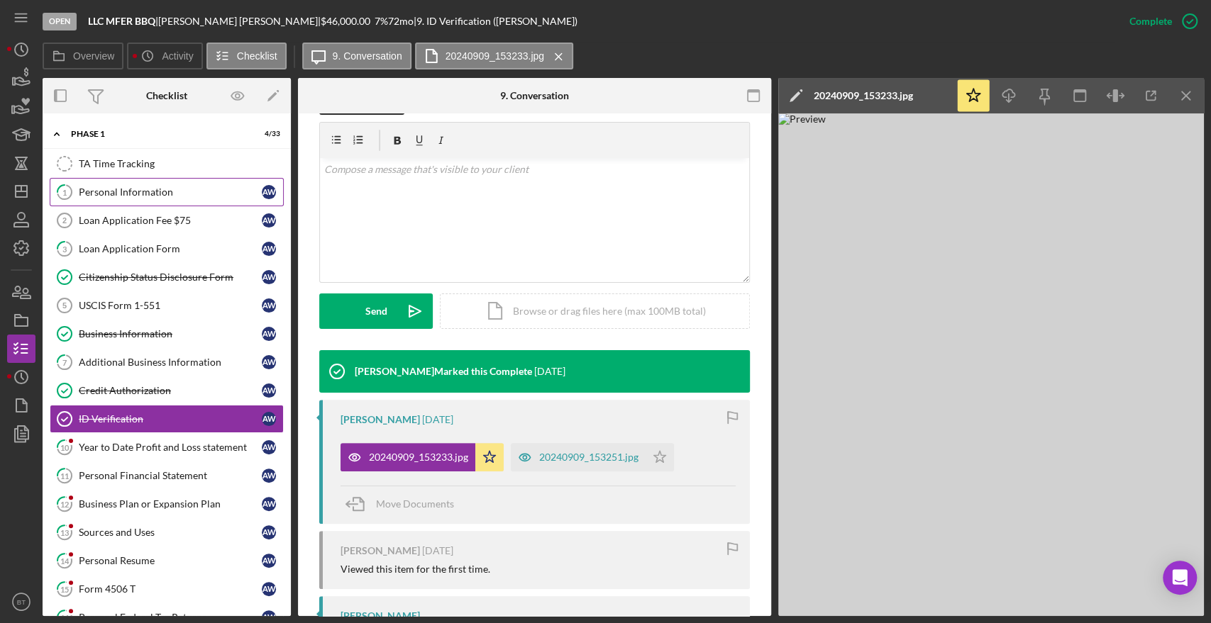
click at [168, 204] on link "1 Personal Information A W" at bounding box center [167, 192] width 234 height 28
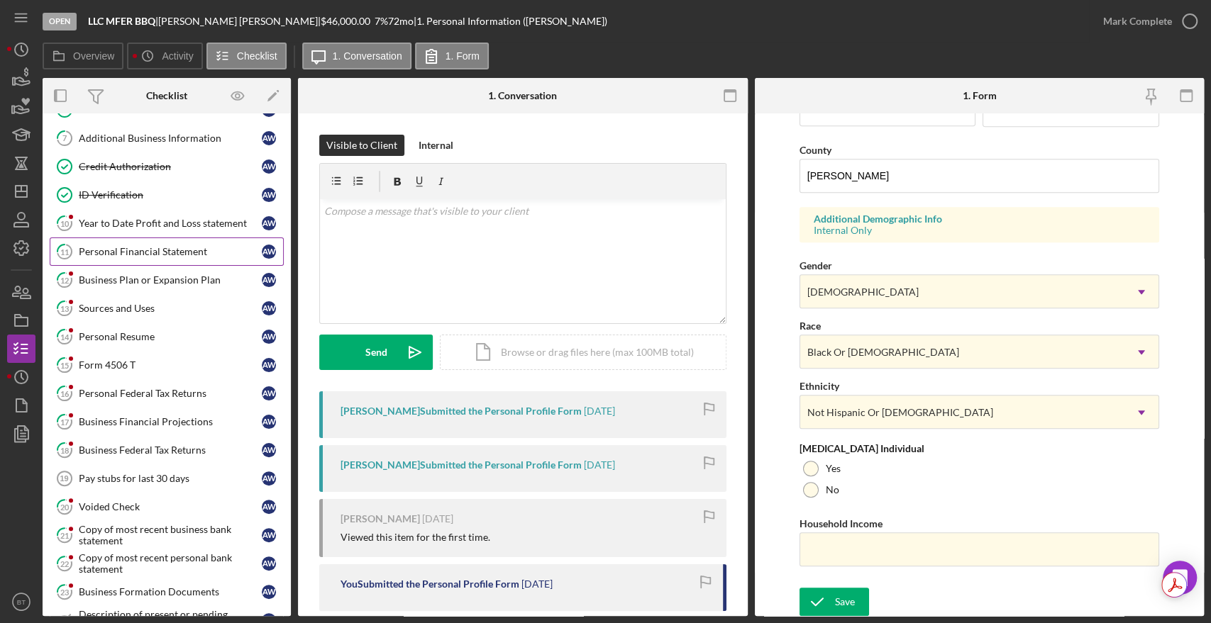
scroll to position [315, 0]
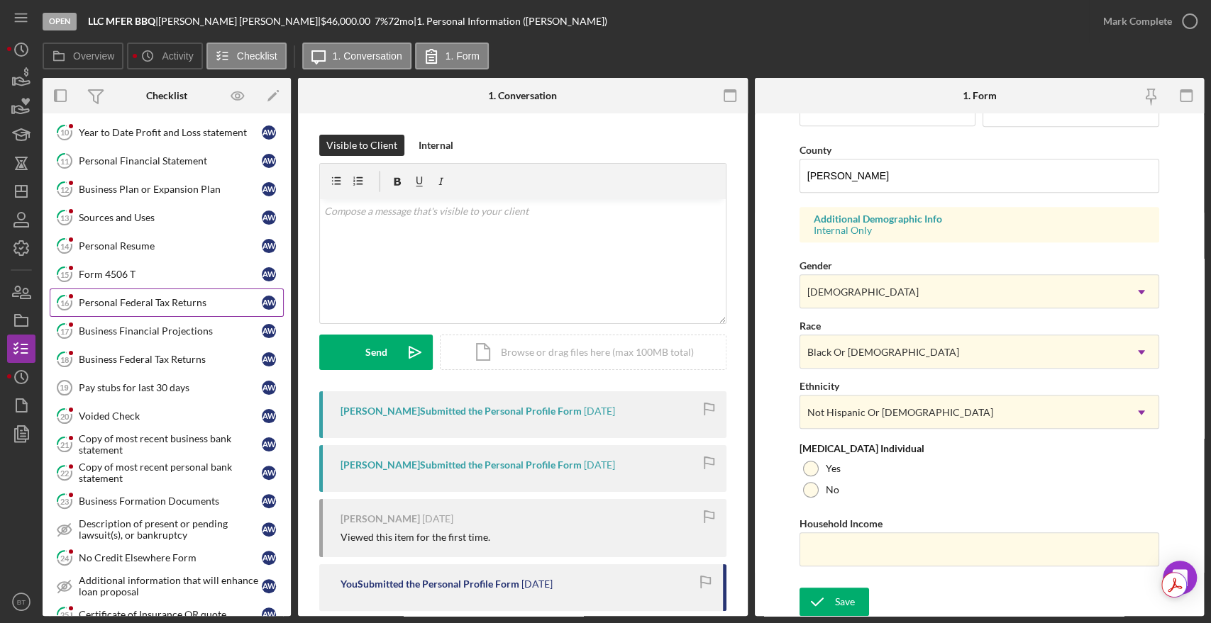
click at [145, 307] on link "16 Personal Federal Tax Returns A W" at bounding box center [167, 303] width 234 height 28
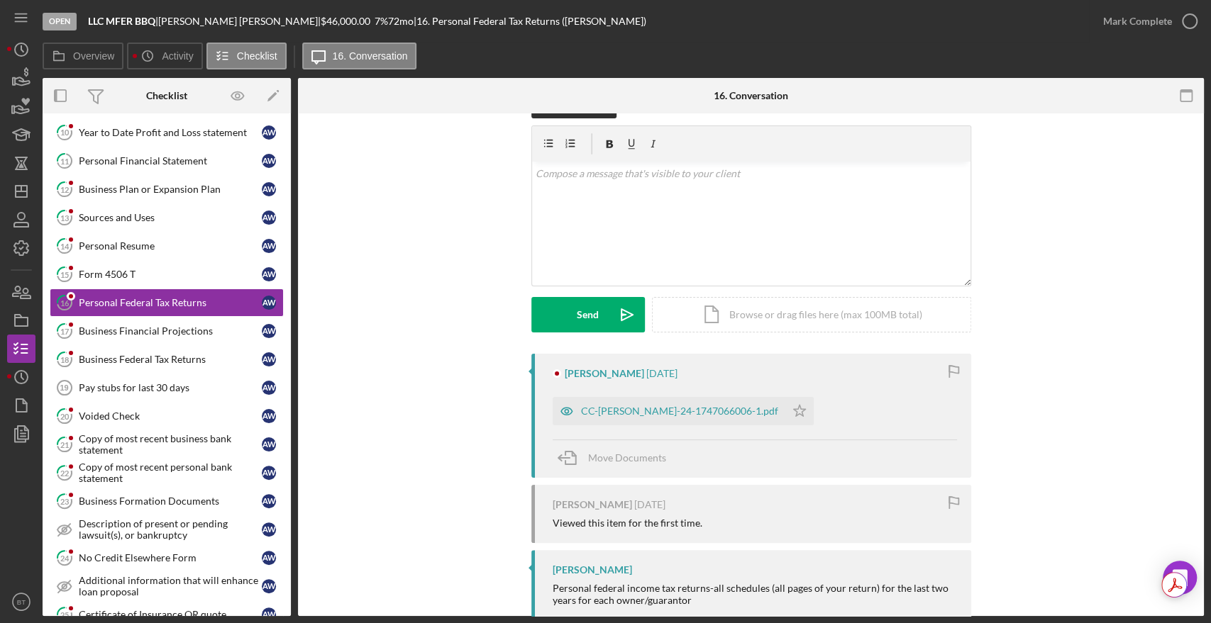
scroll to position [73, 0]
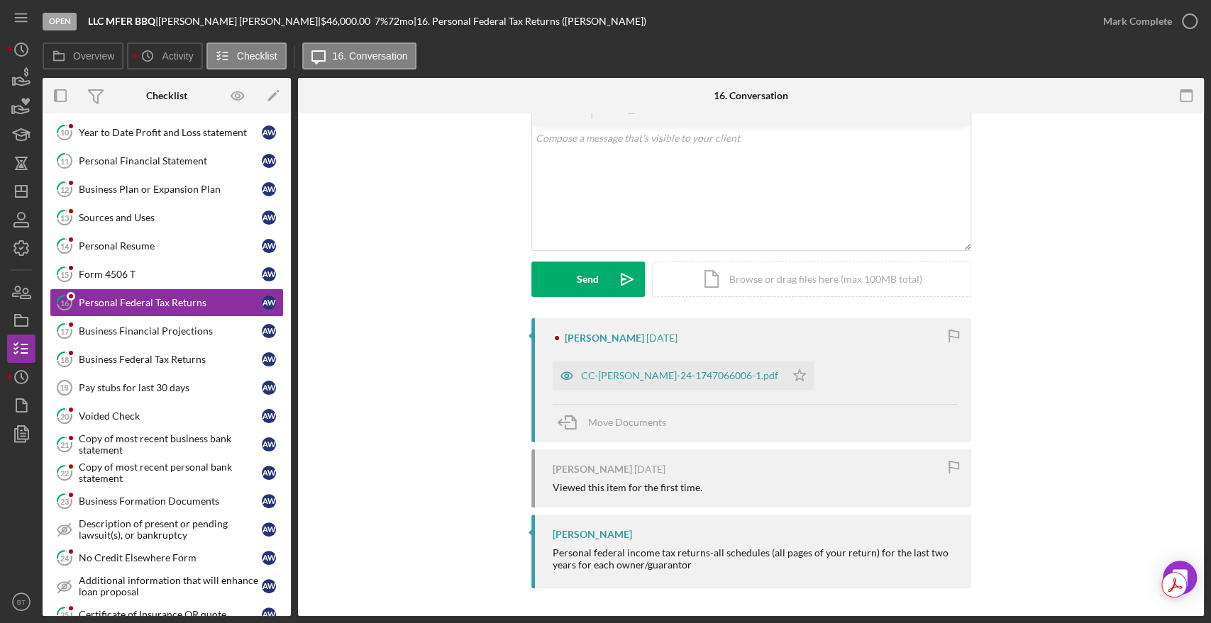
click at [757, 382] on div "CC-[PERSON_NAME]-24-1747066006-1.pdf" at bounding box center [668, 376] width 233 height 28
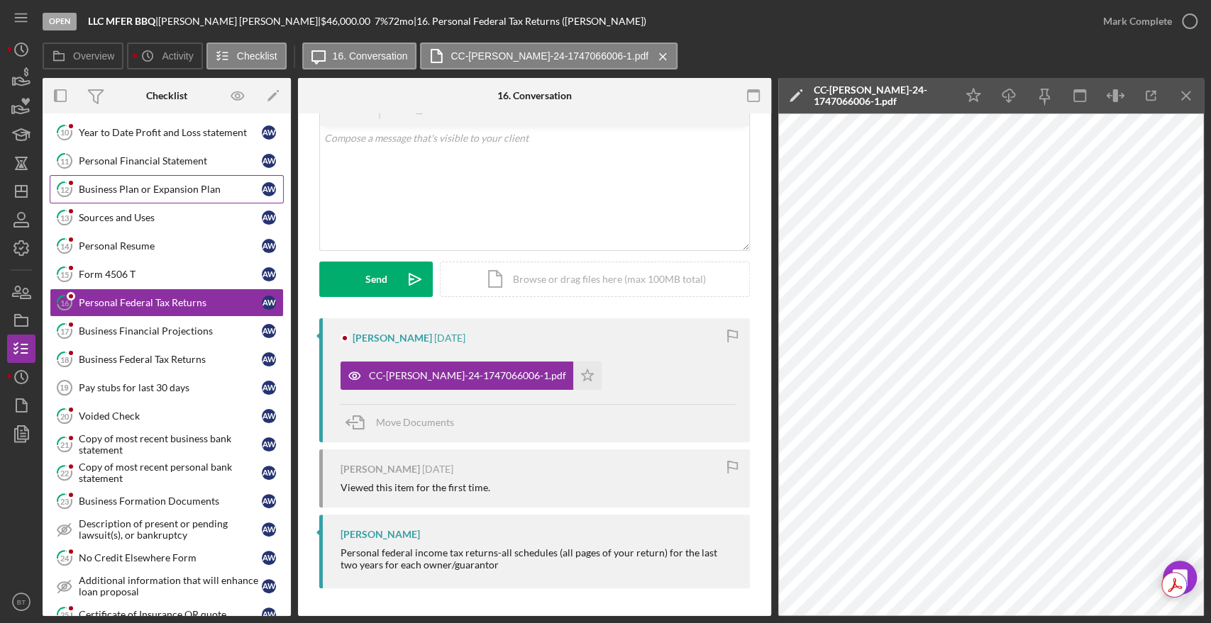
scroll to position [0, 0]
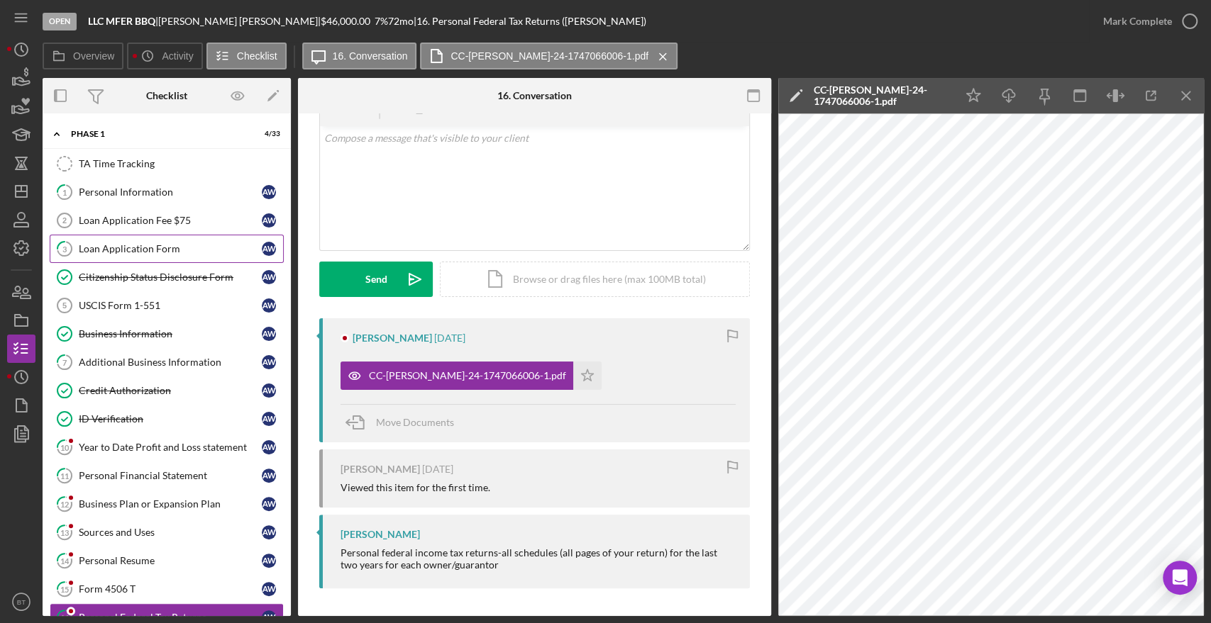
click at [113, 259] on link "3 Loan Application Form A W" at bounding box center [167, 249] width 234 height 28
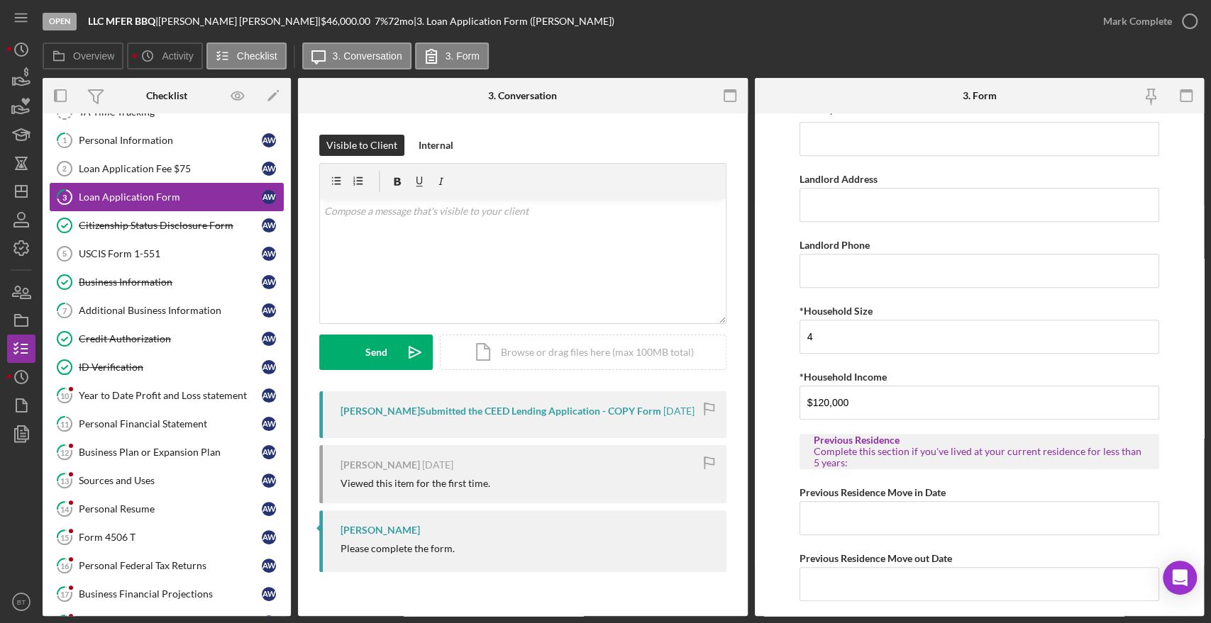
scroll to position [79, 0]
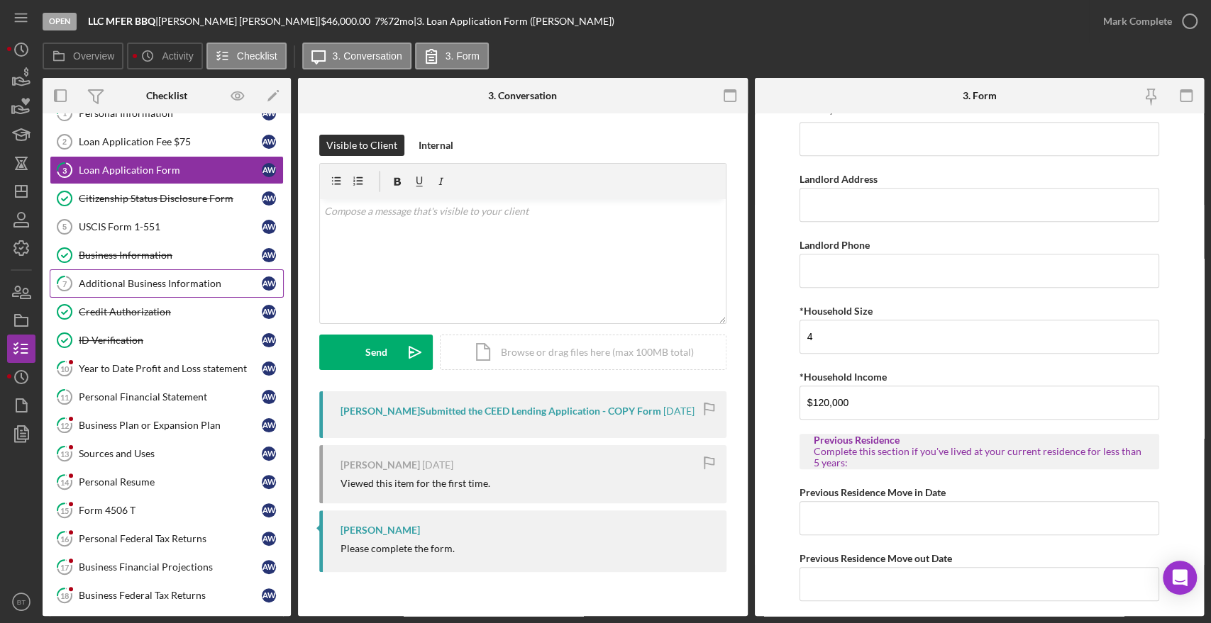
click at [141, 272] on link "7 Additional Business Information A W" at bounding box center [167, 284] width 234 height 28
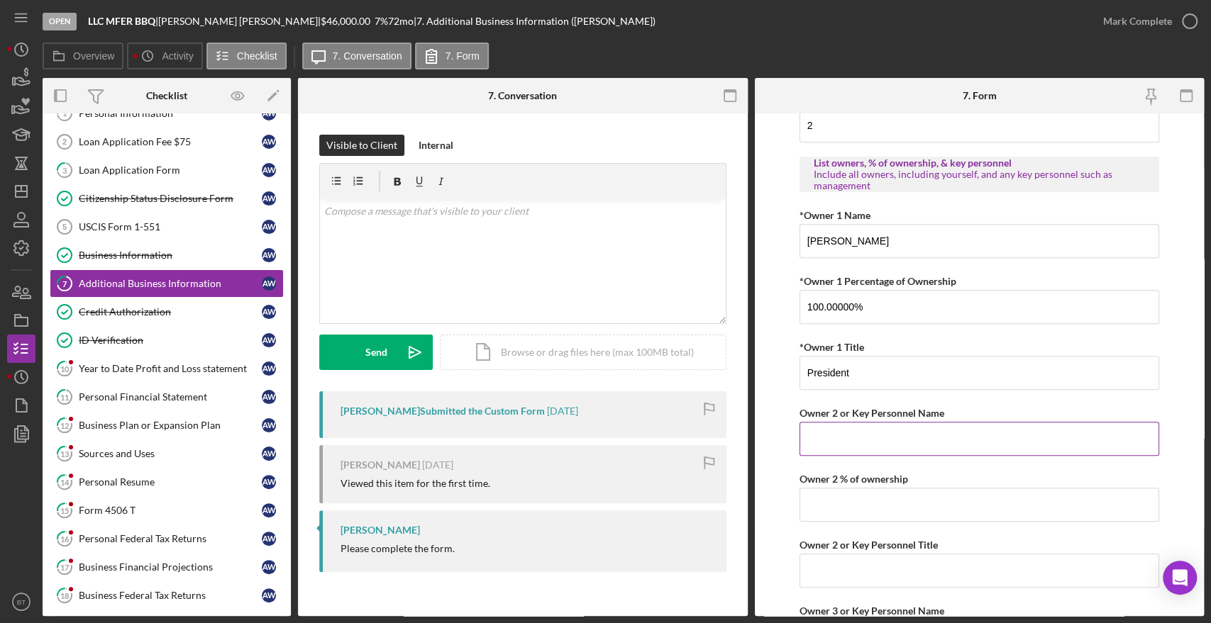
scroll to position [867, 0]
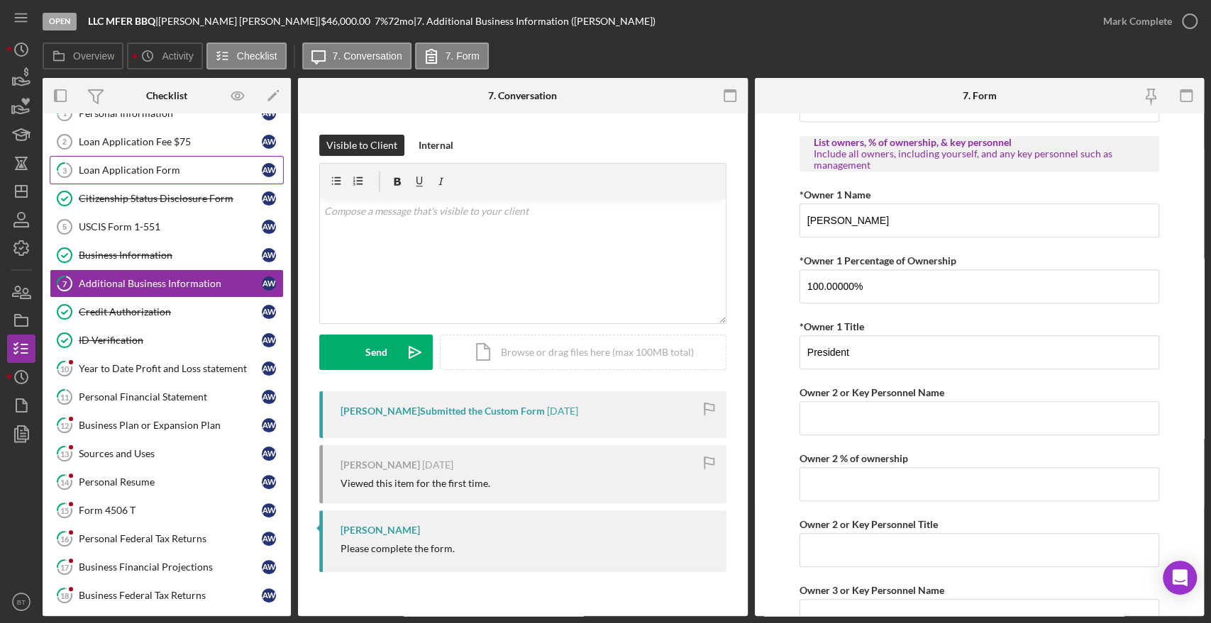
click at [116, 163] on link "3 Loan Application Form A W" at bounding box center [167, 170] width 234 height 28
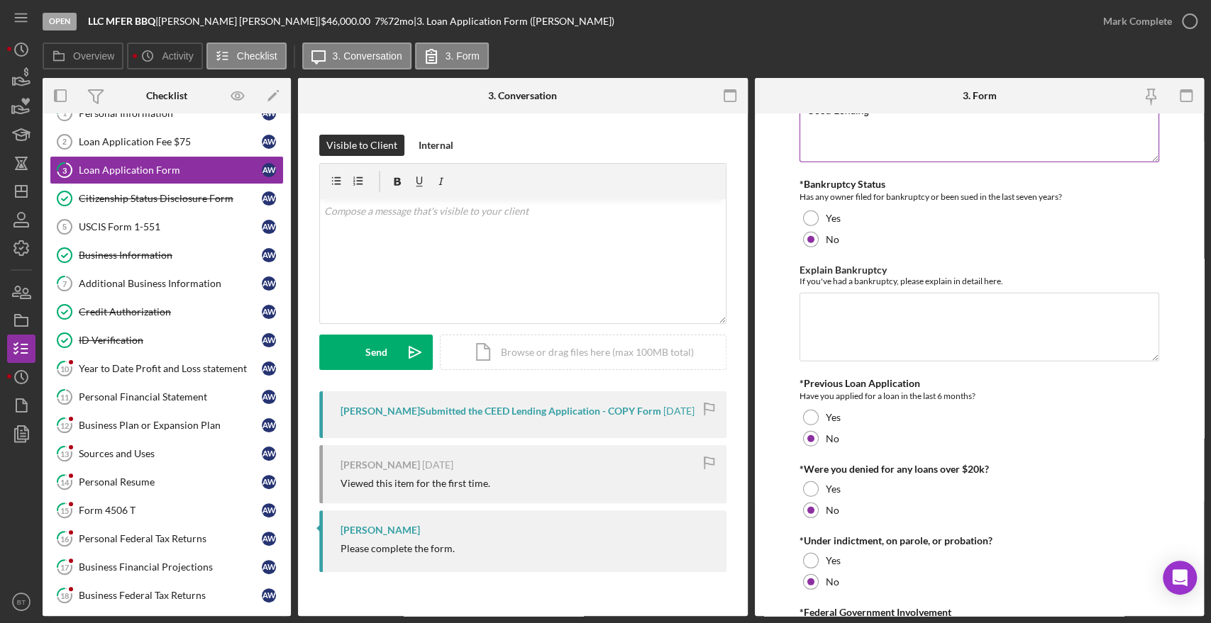
scroll to position [2782, 0]
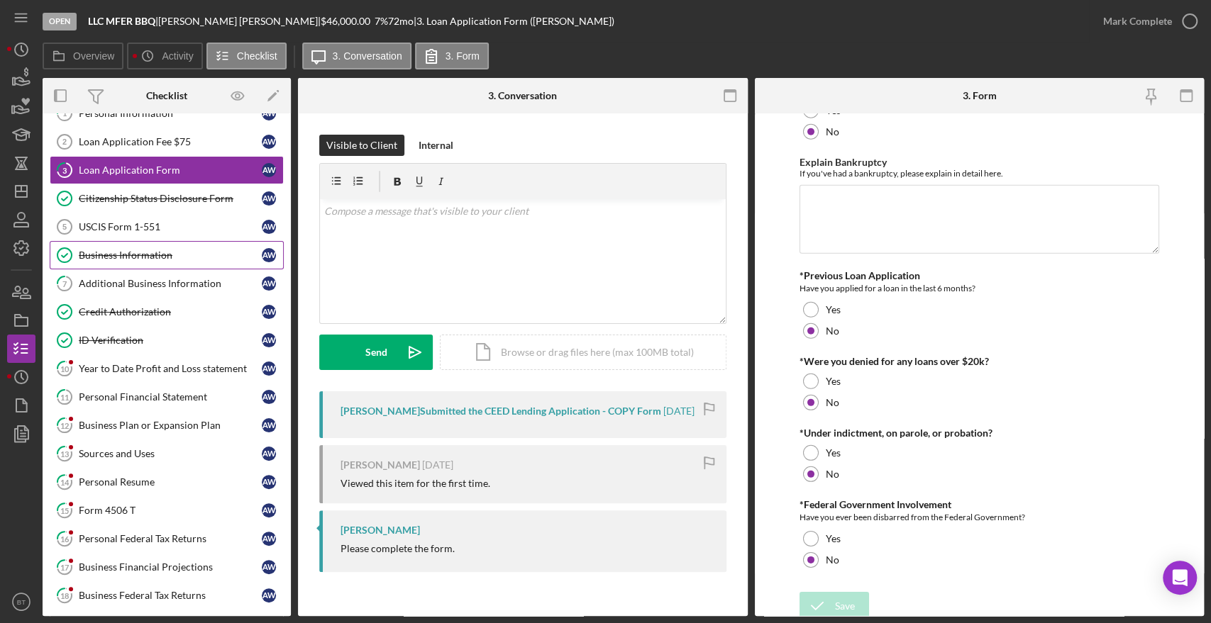
click at [104, 264] on link "Business Information Business Information A W" at bounding box center [167, 255] width 234 height 28
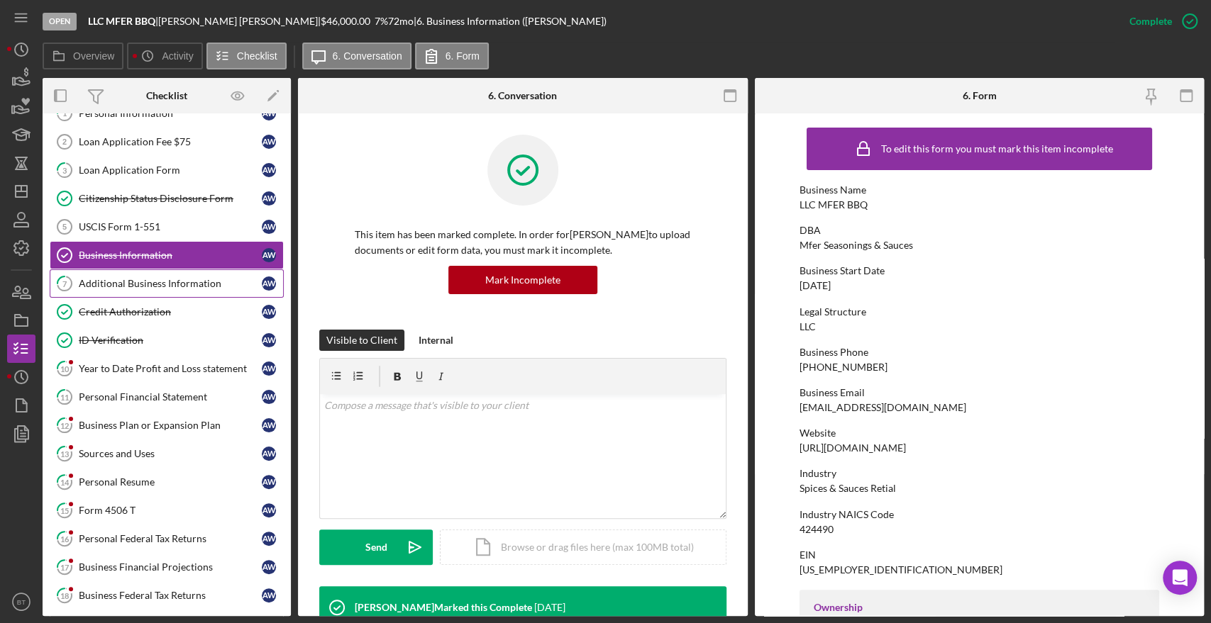
click at [184, 278] on div "Additional Business Information" at bounding box center [170, 283] width 183 height 11
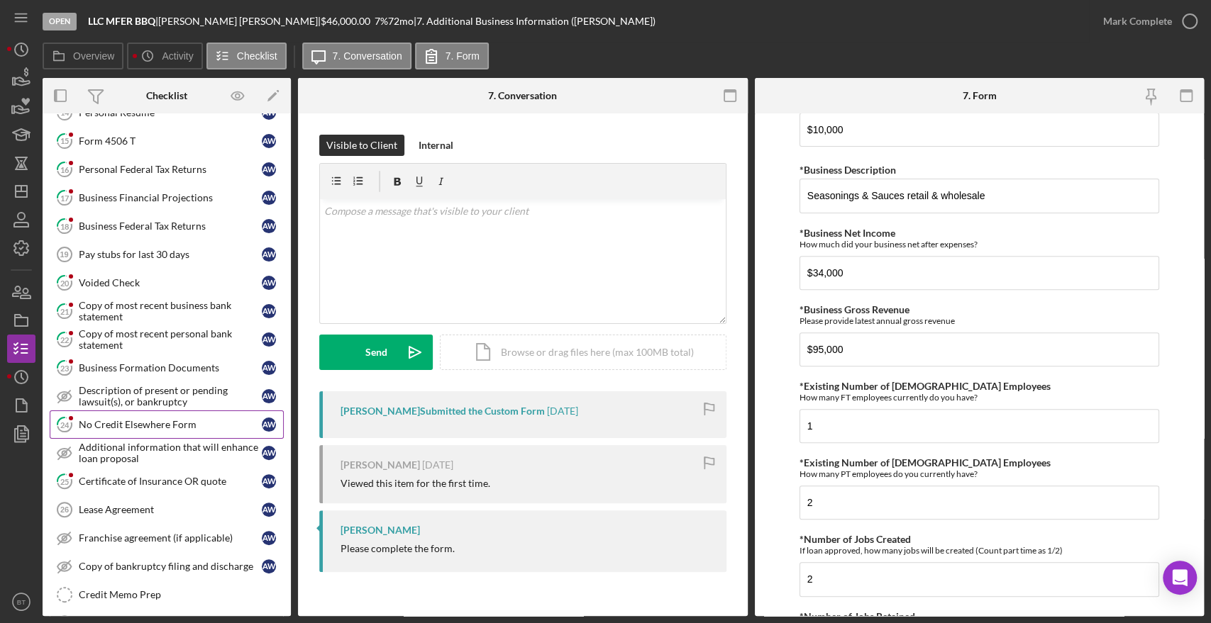
scroll to position [510, 0]
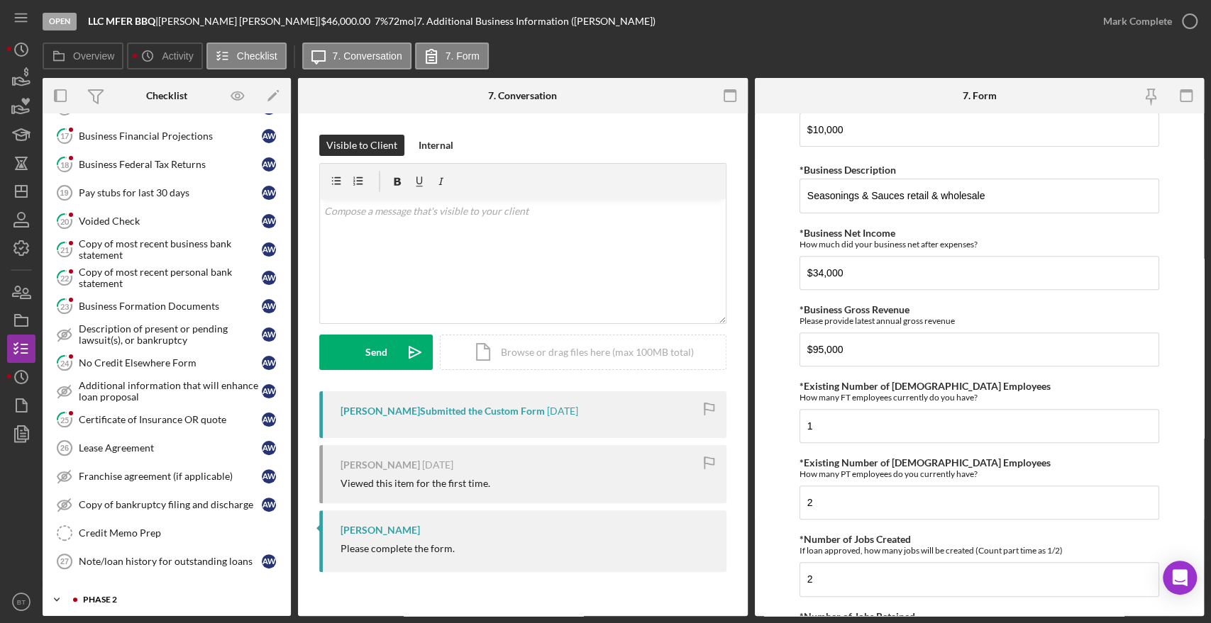
click at [157, 596] on div "Phase 2" at bounding box center [178, 600] width 190 height 9
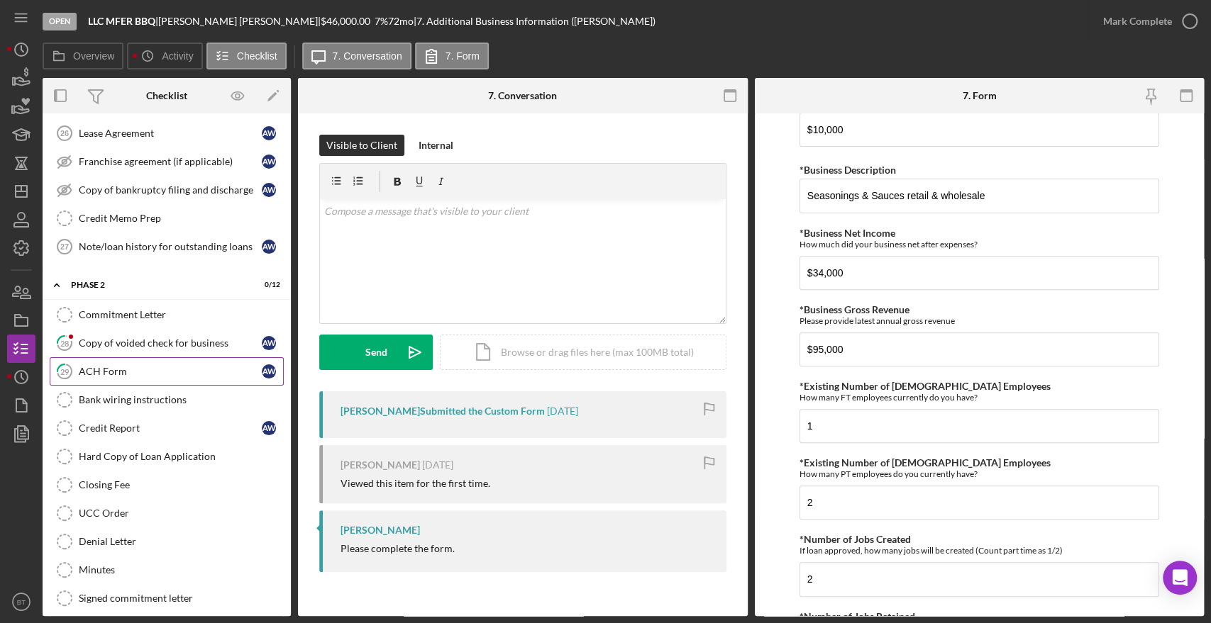
click at [87, 357] on link "29 ACH Form A W" at bounding box center [167, 371] width 234 height 28
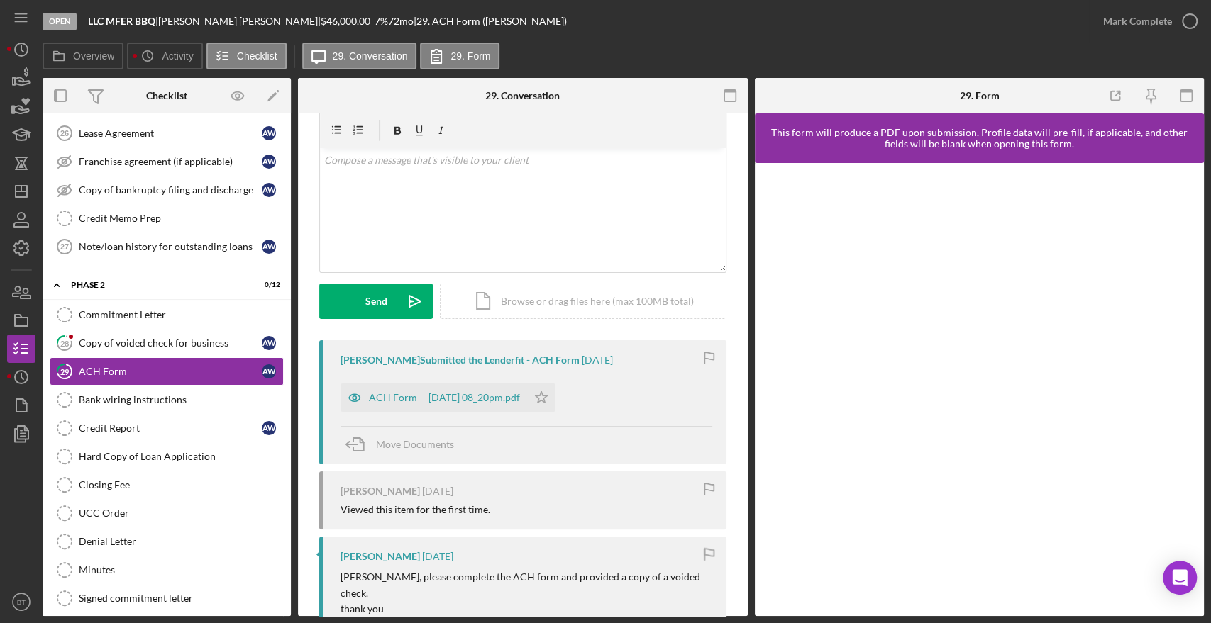
scroll to position [79, 0]
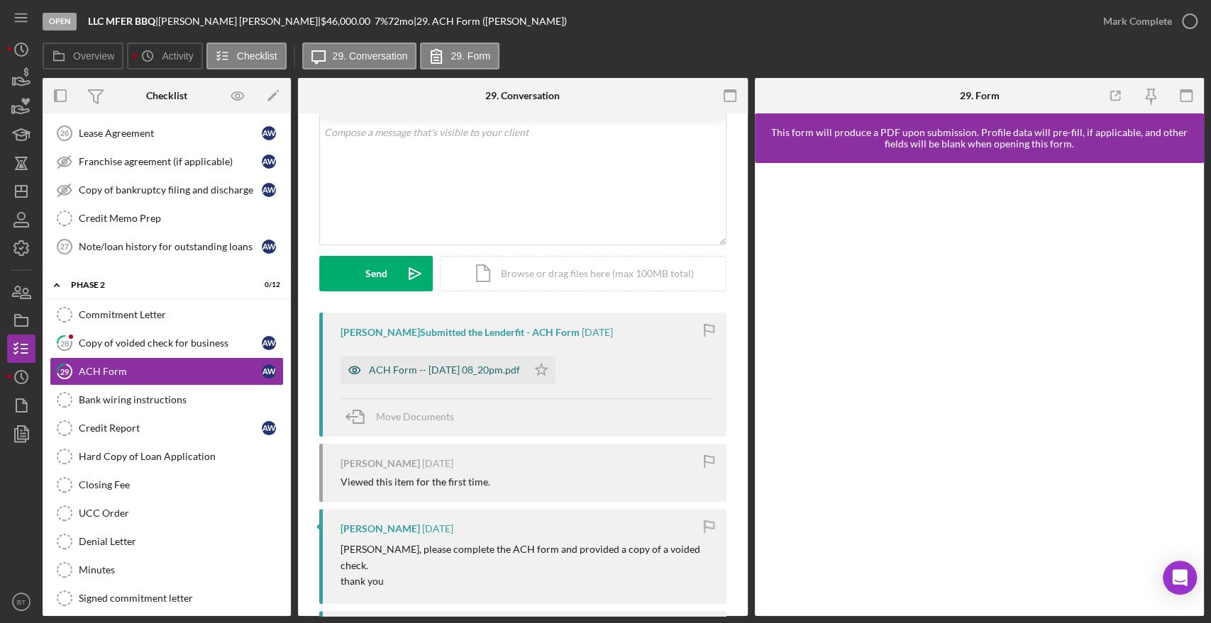
click at [454, 365] on div "ACH Form -- [DATE] 08_20pm.pdf" at bounding box center [444, 370] width 151 height 11
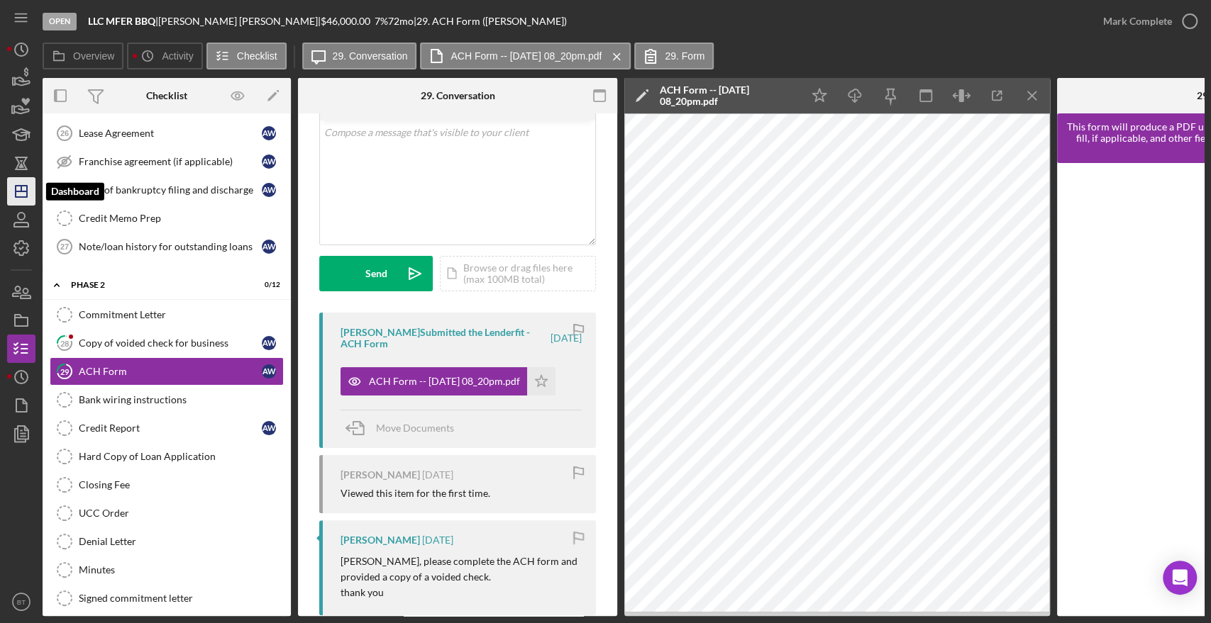
click at [22, 197] on polygon "button" at bounding box center [21, 191] width 11 height 11
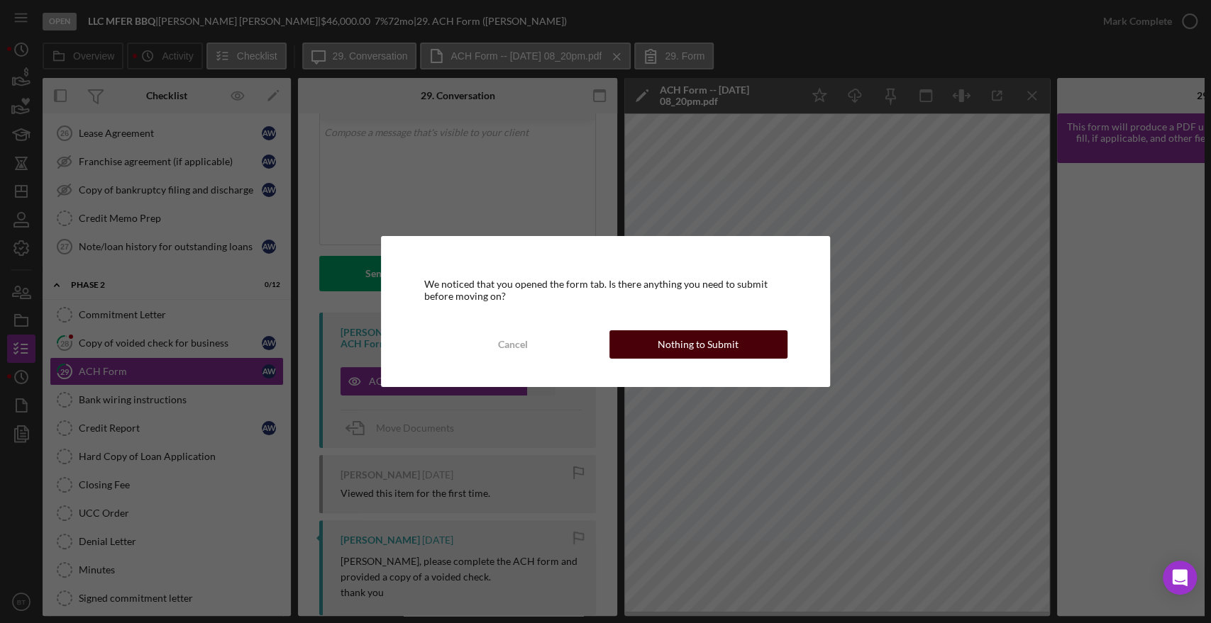
click at [709, 342] on div "Nothing to Submit" at bounding box center [697, 345] width 81 height 28
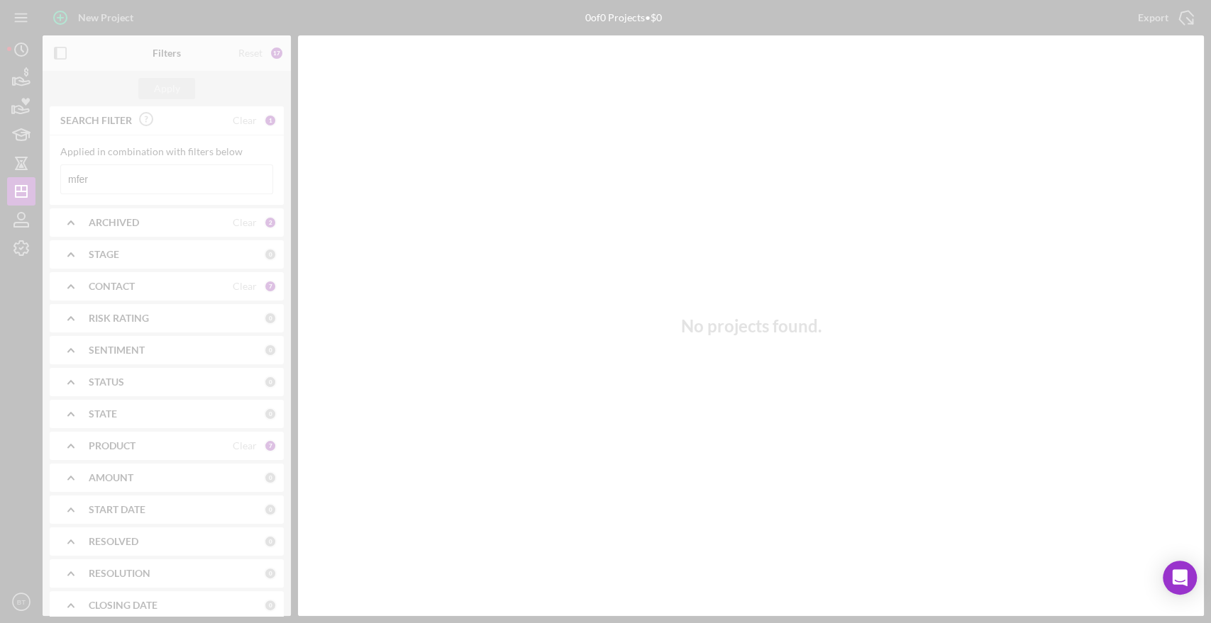
click at [134, 184] on div at bounding box center [605, 311] width 1211 height 623
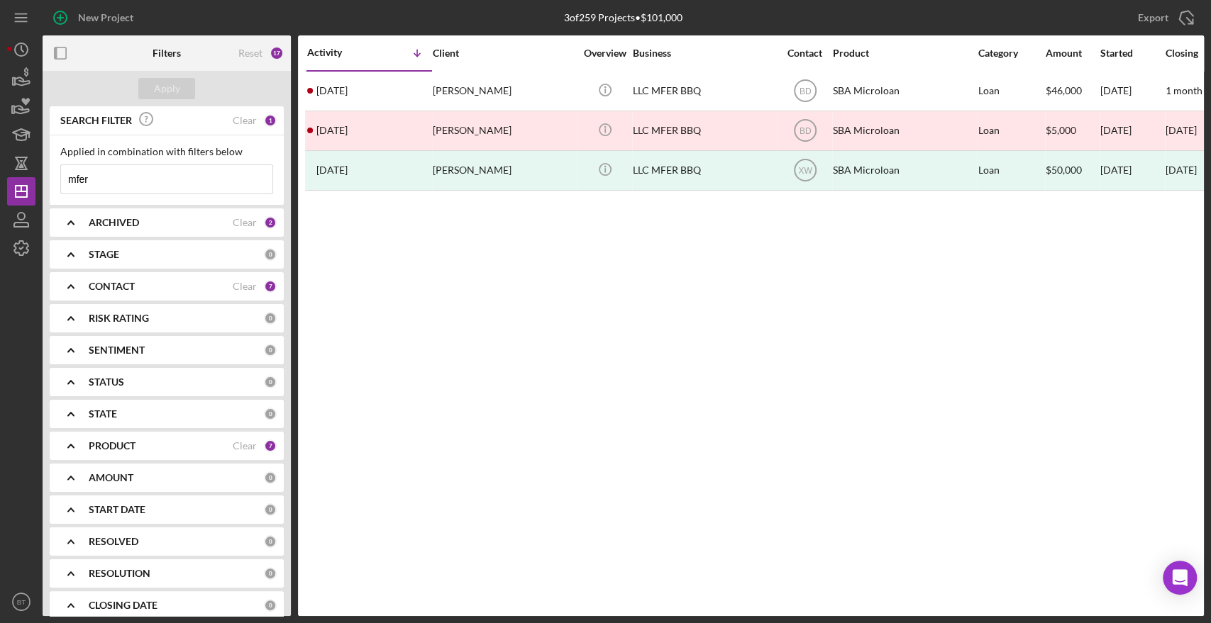
drag, startPoint x: 140, startPoint y: 181, endPoint x: 40, endPoint y: 181, distance: 100.7
click at [40, 181] on div "New Project 3 of 259 Projects • $101,000 mfer Export Icon/Export Filters Reset …" at bounding box center [605, 308] width 1196 height 616
type input "[PERSON_NAME]"
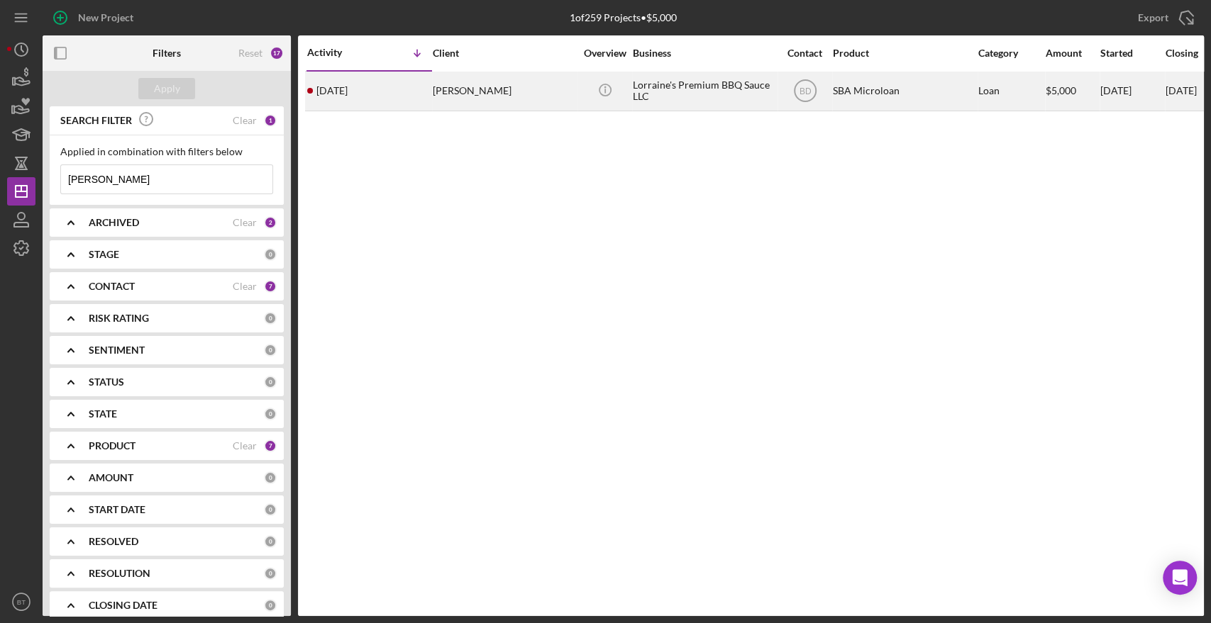
drag, startPoint x: 457, startPoint y: 111, endPoint x: 465, endPoint y: 106, distance: 8.9
click at [459, 111] on div "Activity Icon/Table Sort Arrow Client Overview Business Contact Product Categor…" at bounding box center [751, 325] width 906 height 581
click at [474, 99] on div "[PERSON_NAME]" at bounding box center [504, 91] width 142 height 38
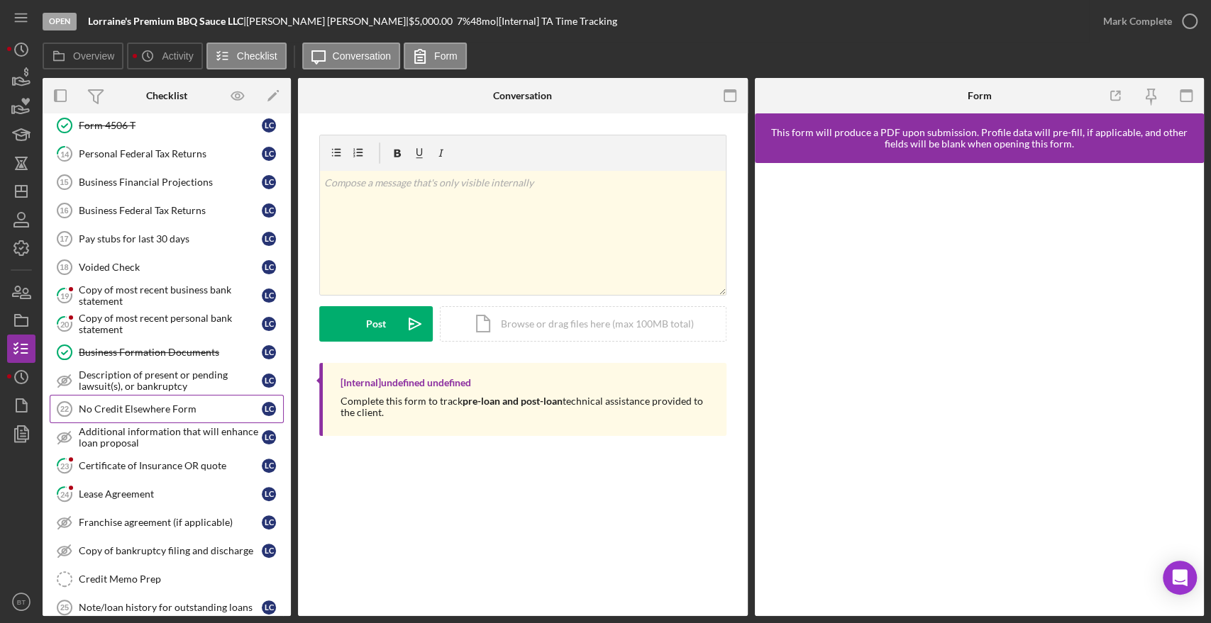
scroll to position [454, 0]
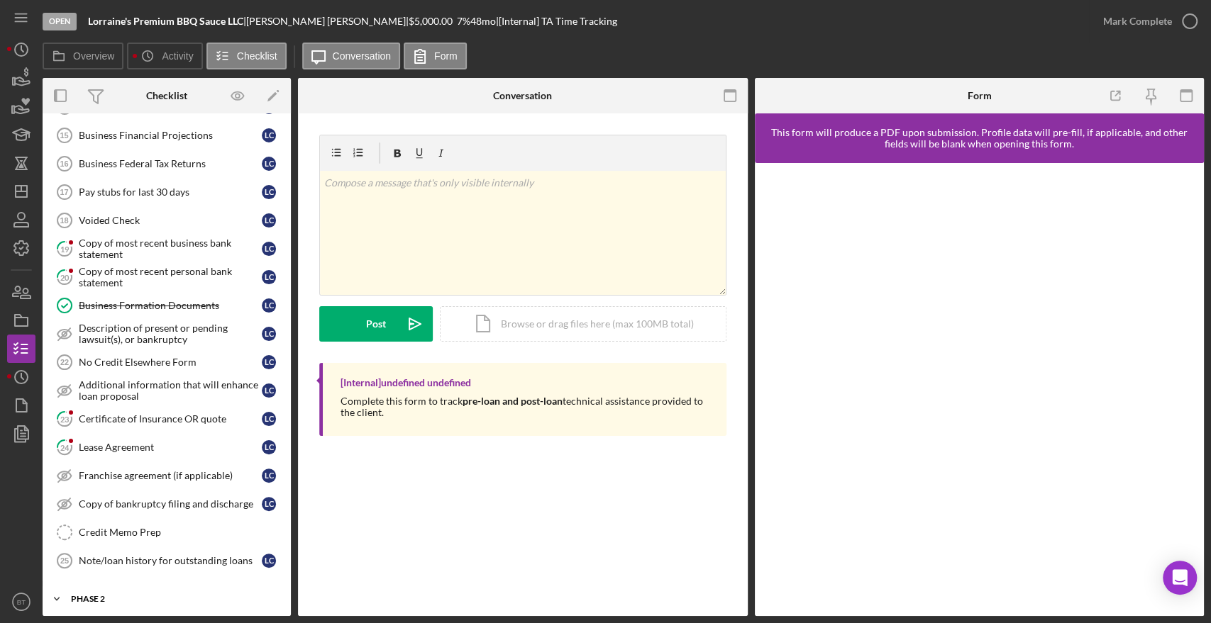
click at [152, 588] on div "Icon/Expander Phase 2 0 / 12" at bounding box center [167, 599] width 248 height 28
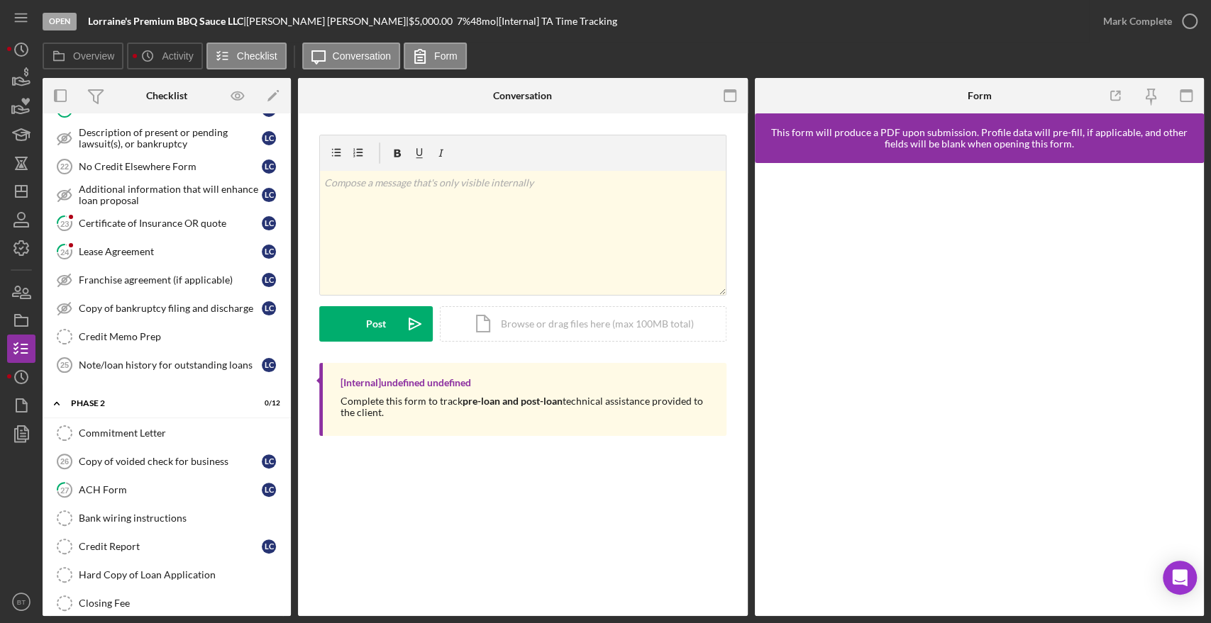
scroll to position [800, 0]
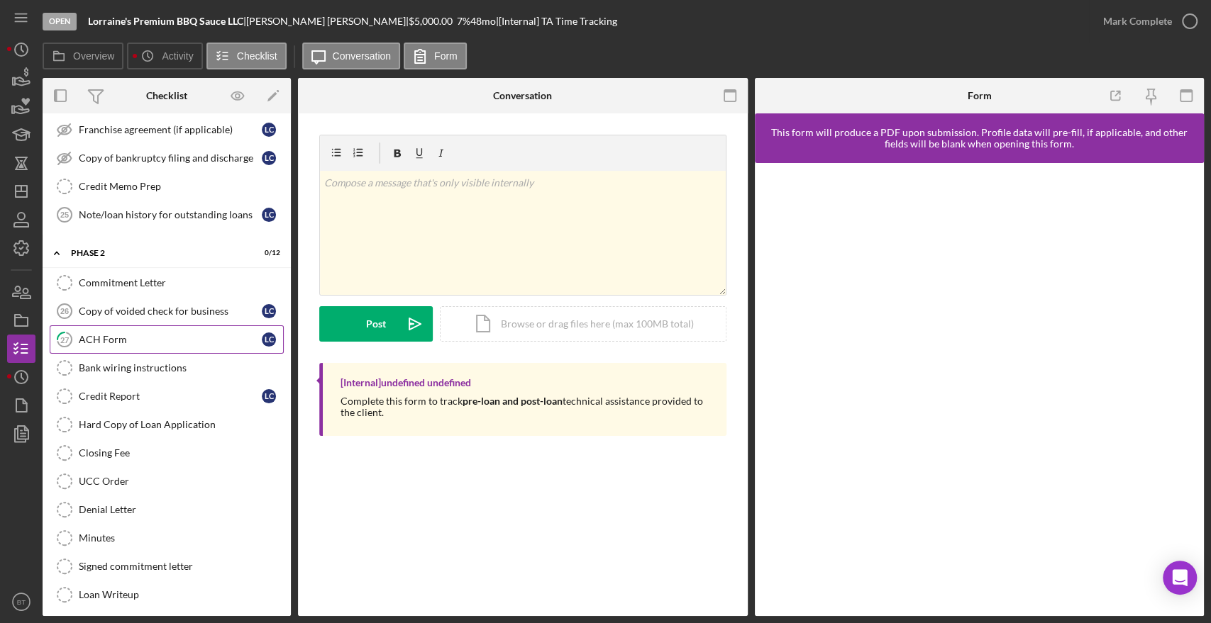
click at [136, 340] on link "27 ACH Form L C" at bounding box center [167, 340] width 234 height 28
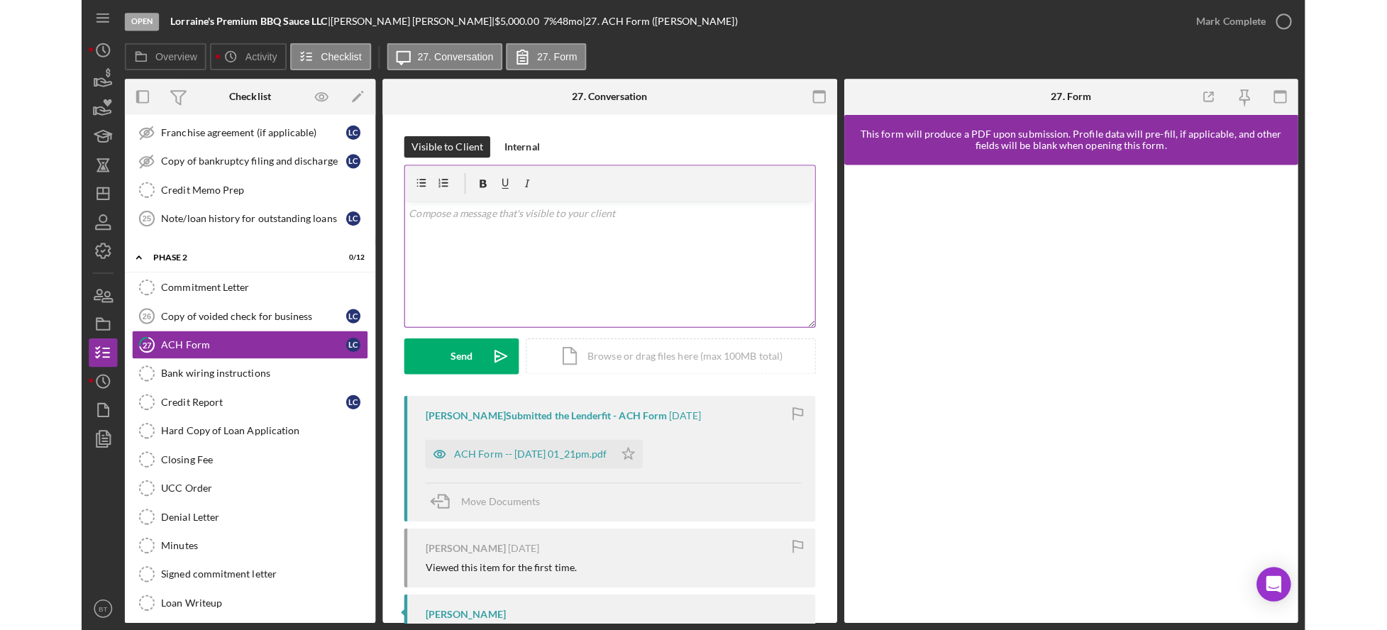
scroll to position [800, 0]
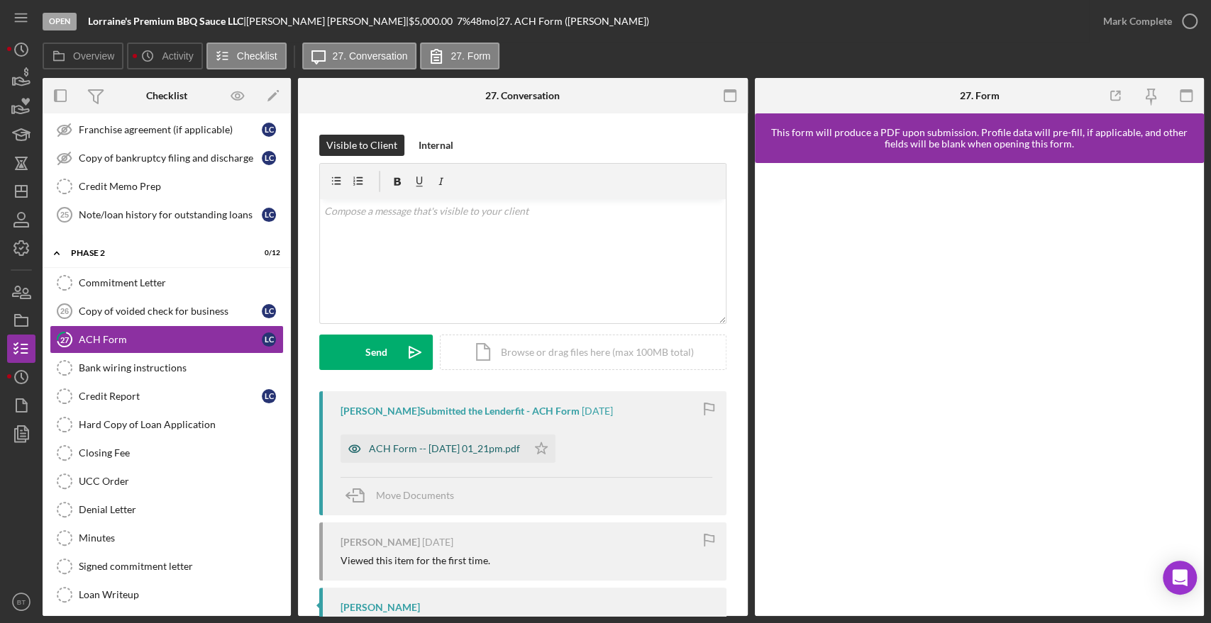
click at [443, 453] on div "ACH Form -- [DATE] 01_21pm.pdf" at bounding box center [444, 448] width 151 height 11
